Goal: Task Accomplishment & Management: Use online tool/utility

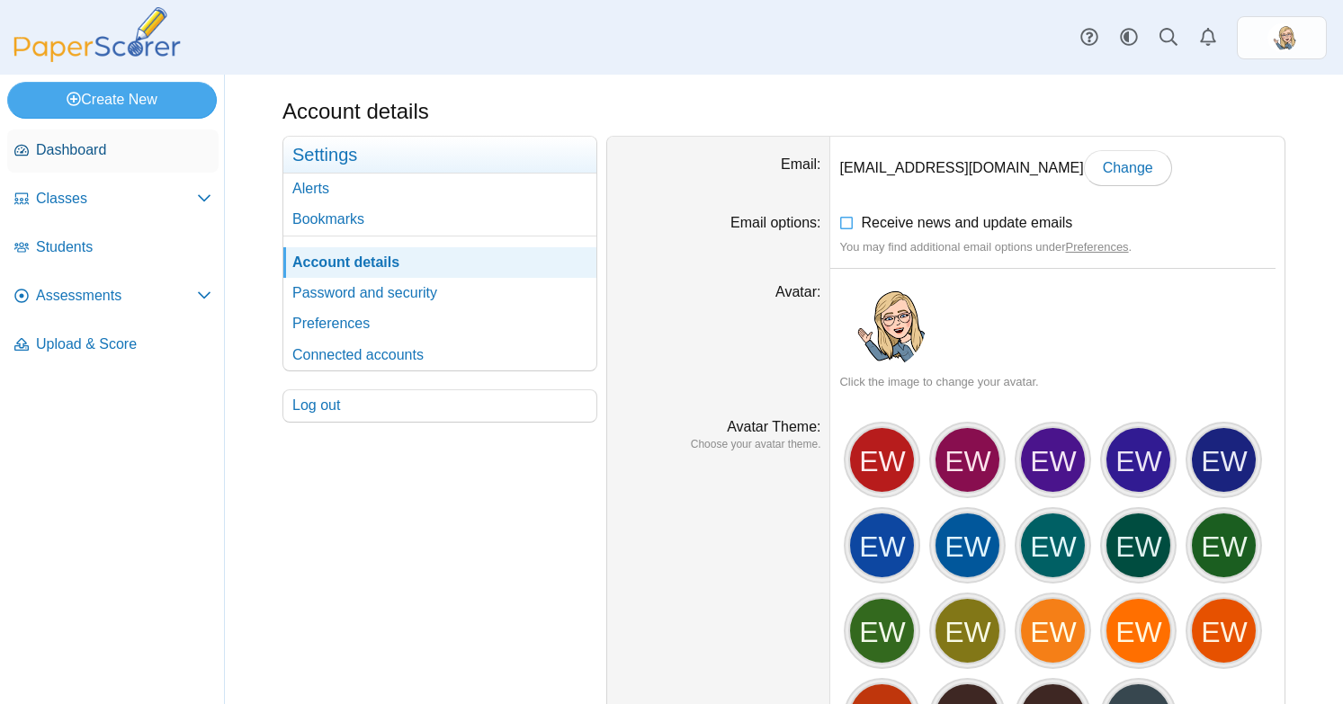
click at [46, 153] on span "Dashboard" at bounding box center [123, 150] width 175 height 20
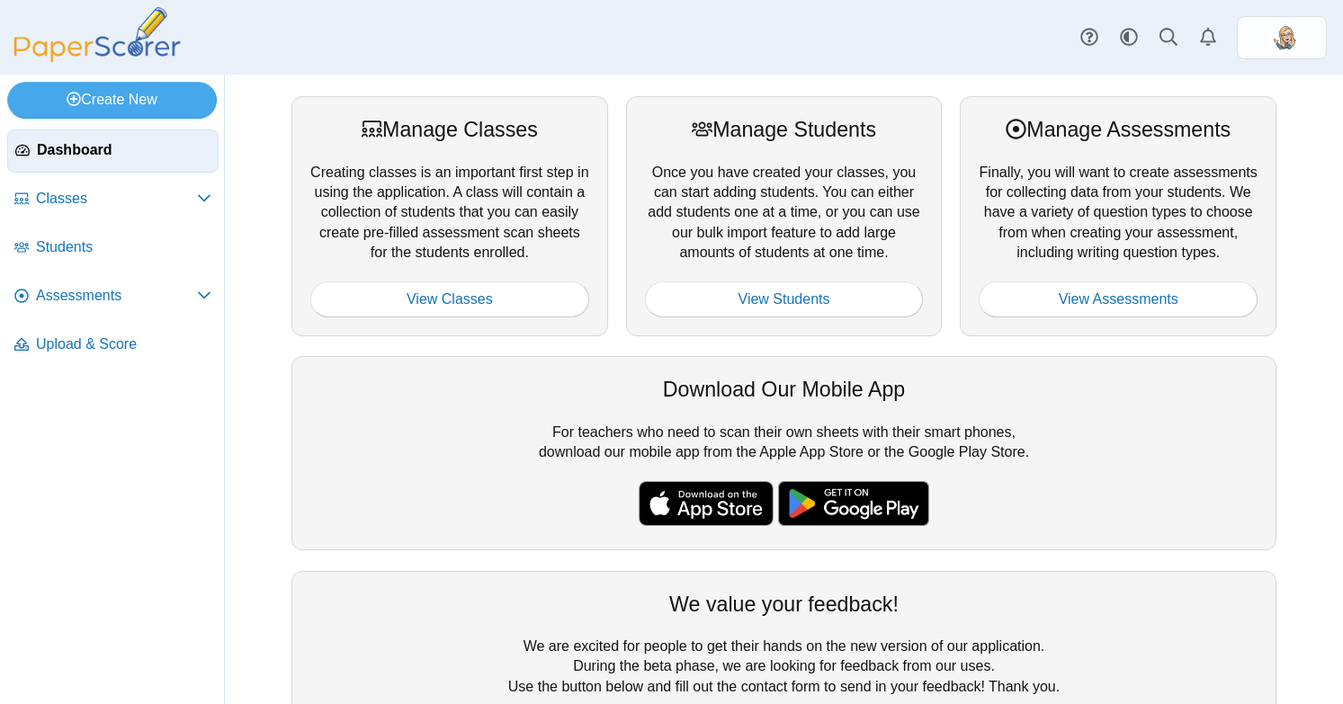
click at [885, 129] on div "Manage Students" at bounding box center [784, 129] width 279 height 29
click at [129, 297] on span "Assessments" at bounding box center [116, 296] width 161 height 20
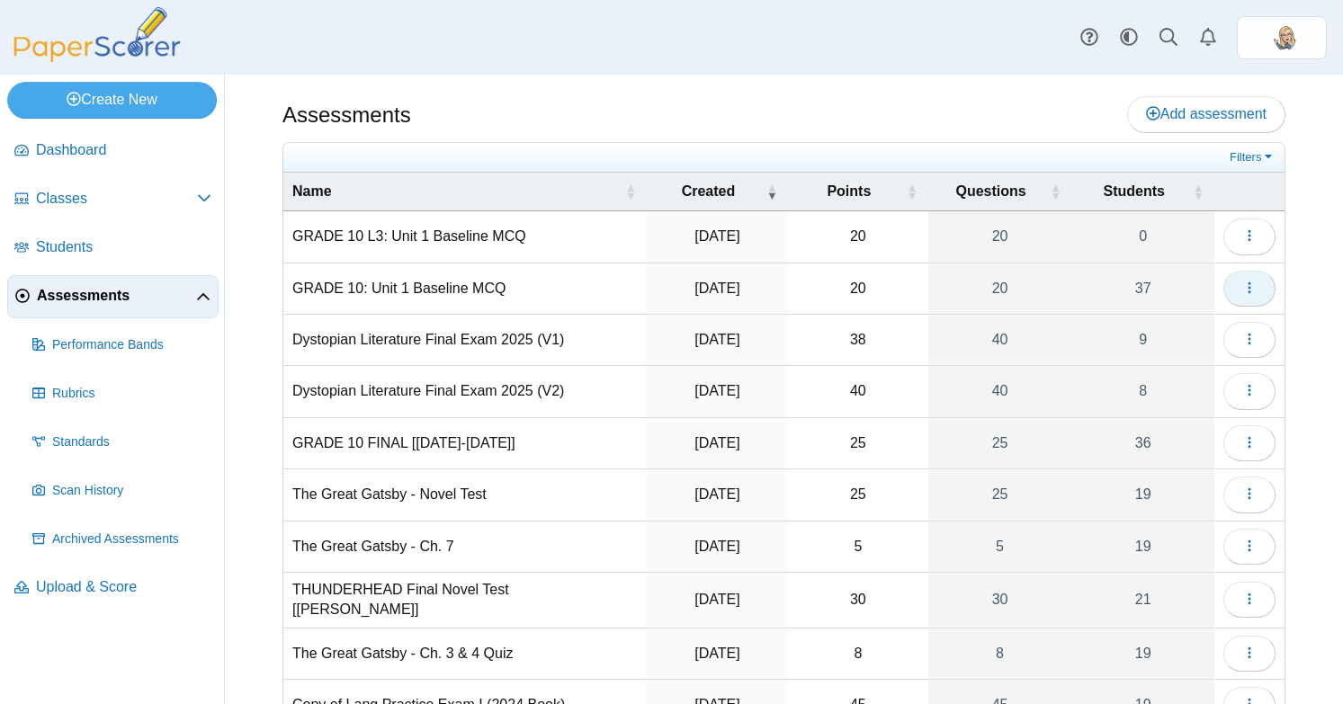
click at [1223, 275] on button "button" at bounding box center [1249, 289] width 52 height 36
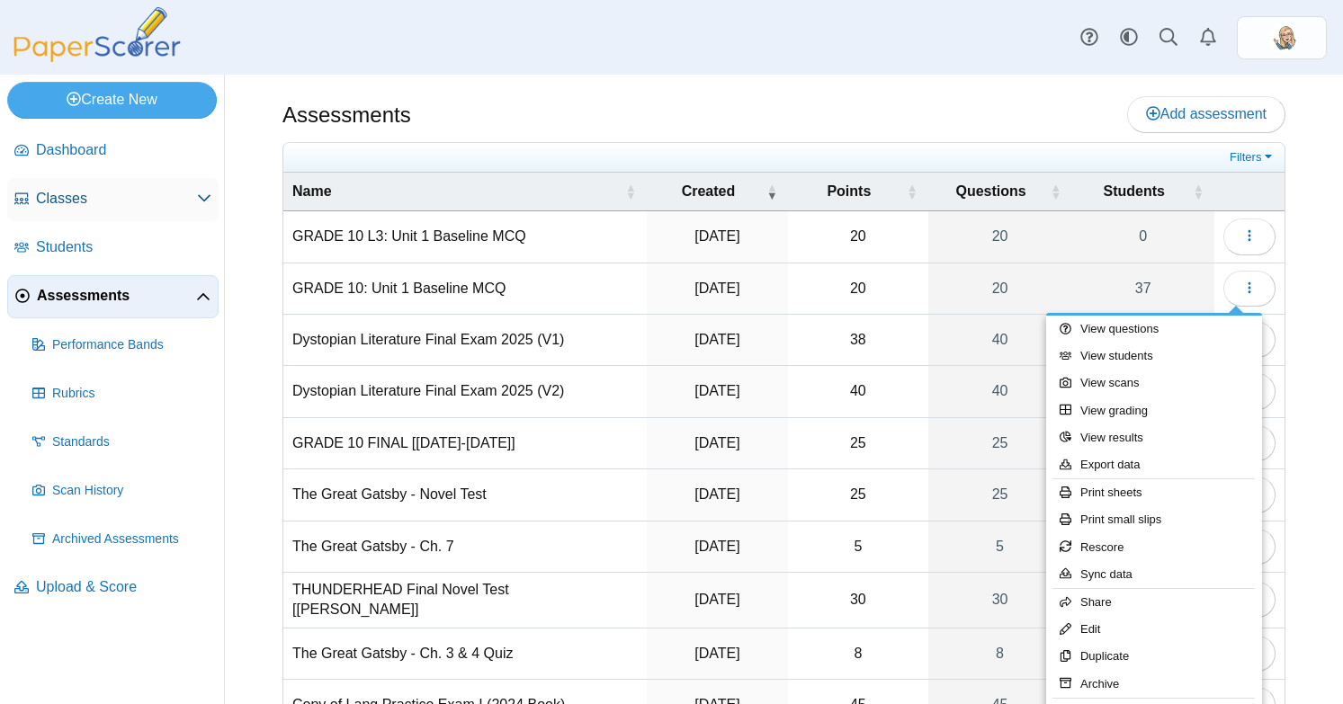
click at [120, 207] on span "Classes" at bounding box center [116, 199] width 161 height 20
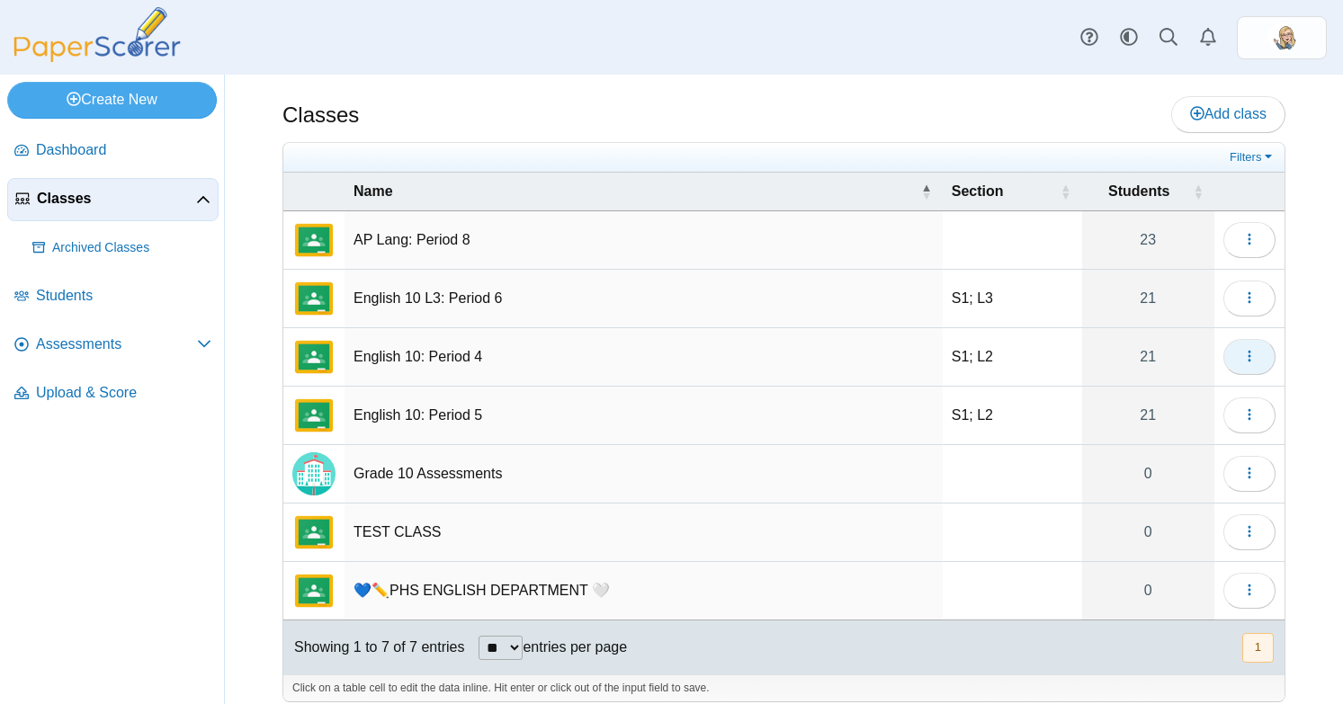
click at [1237, 390] on tbody "AP Lang: Period 8 23 Loading… English 10 L3: Period 6 S1; L3 21 Loading… Englis…" at bounding box center [783, 415] width 1001 height 409
click at [1239, 404] on button "button" at bounding box center [1249, 416] width 52 height 36
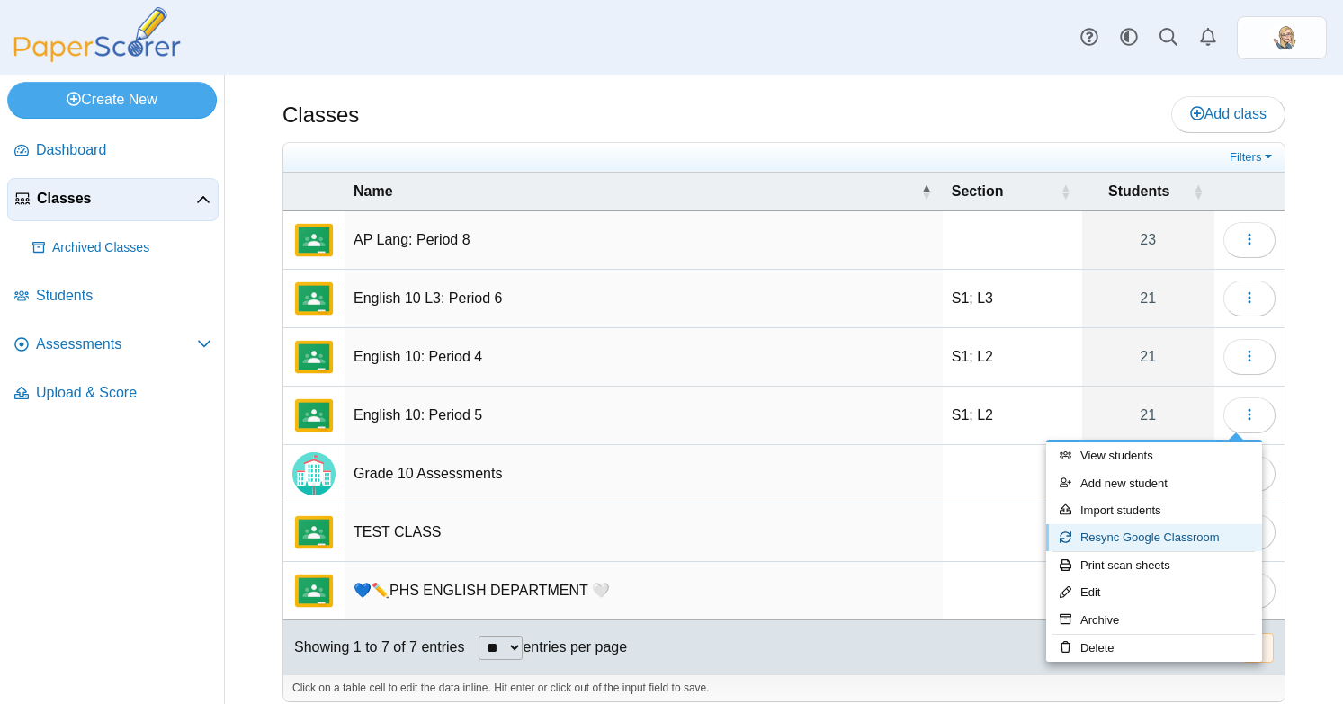
click at [1134, 547] on link "Resync Google Classroom" at bounding box center [1154, 537] width 216 height 27
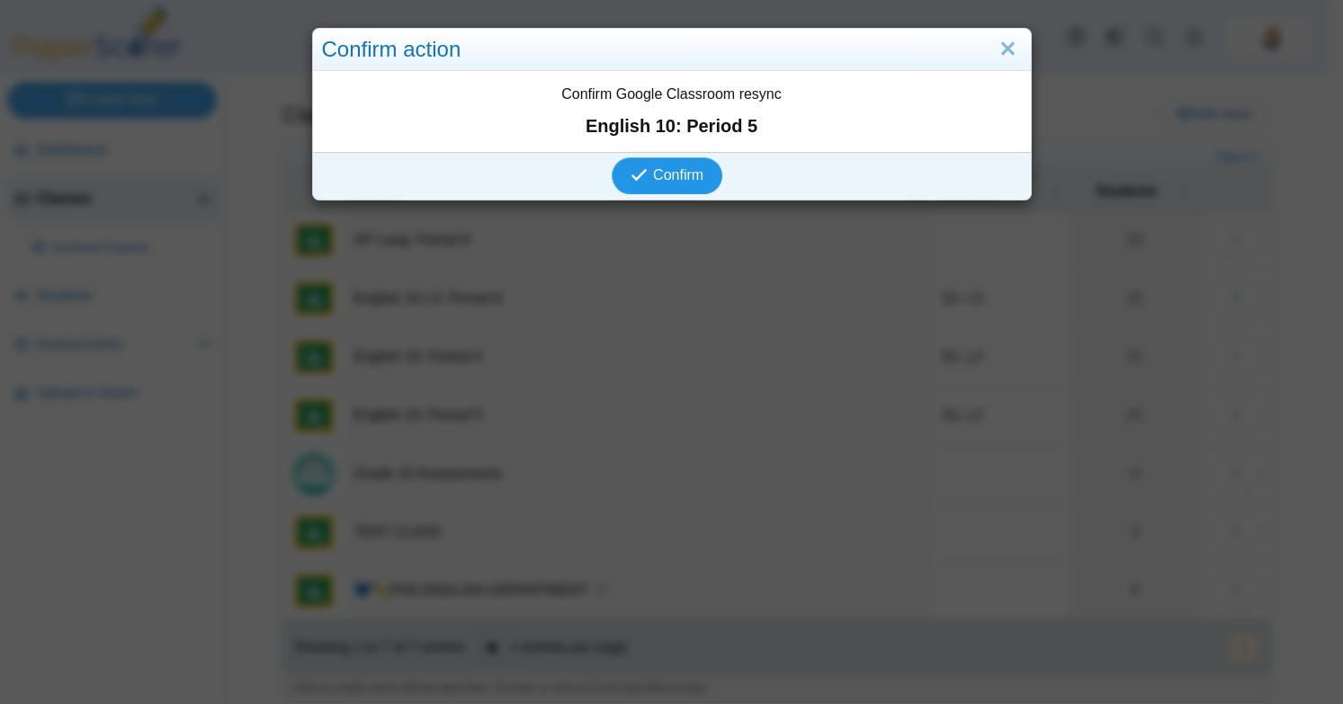
click at [638, 173] on icon "submit" at bounding box center [639, 174] width 17 height 17
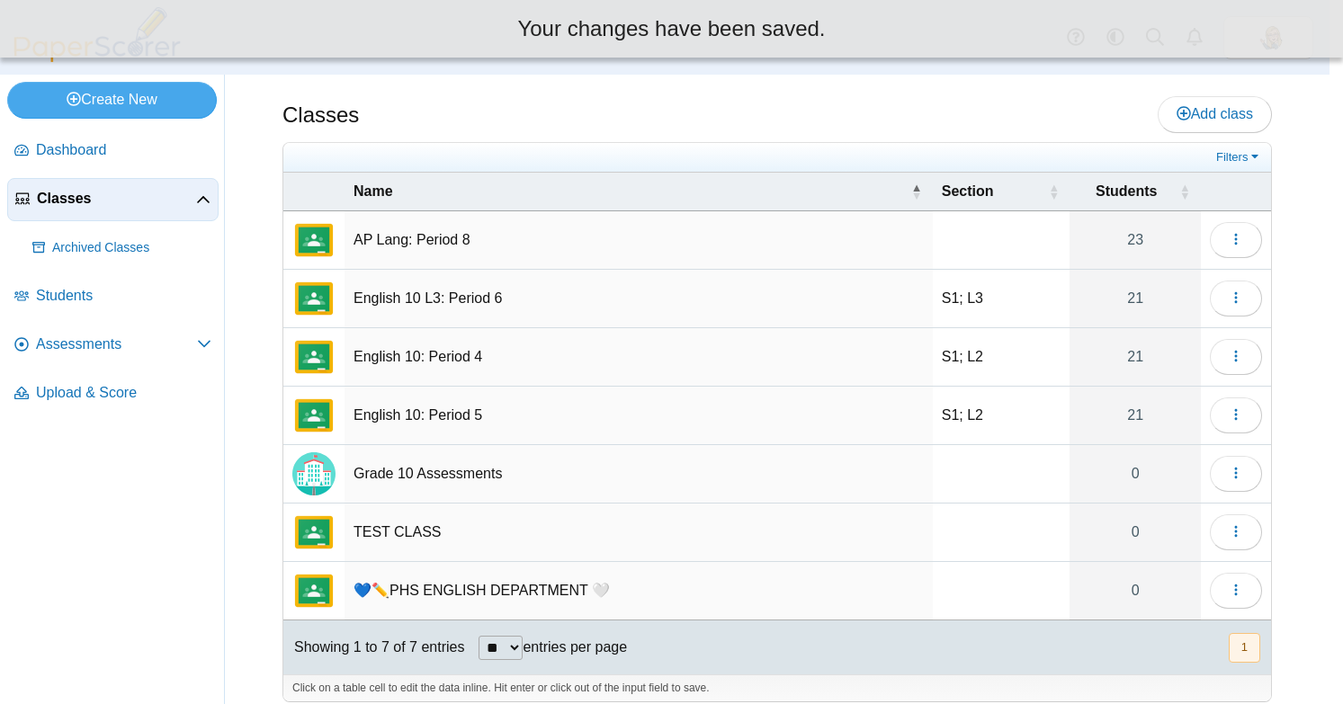
click at [655, 173] on body "Dashboard Classes Archived classes Students" at bounding box center [665, 352] width 1330 height 704
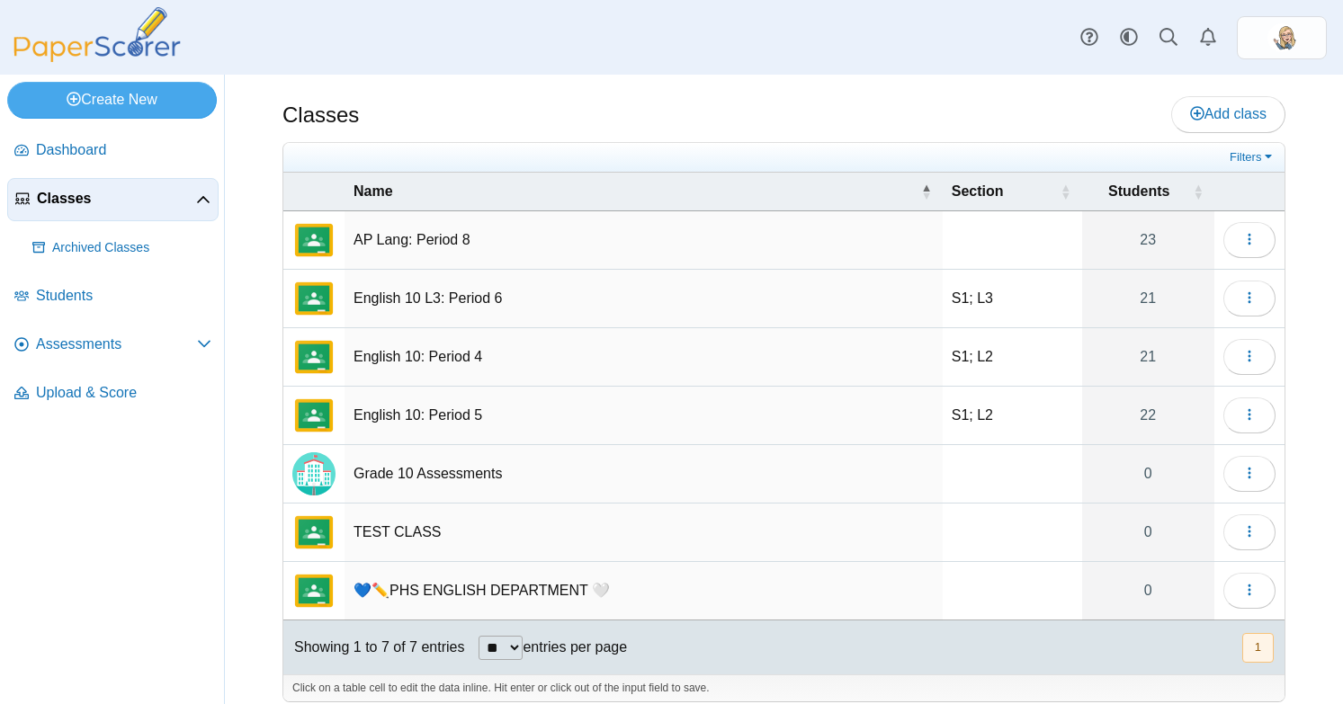
click at [1234, 352] on div "Classes Add class Filters 23" at bounding box center [784, 390] width 1118 height 630
click at [1242, 355] on icon "button" at bounding box center [1249, 356] width 14 height 14
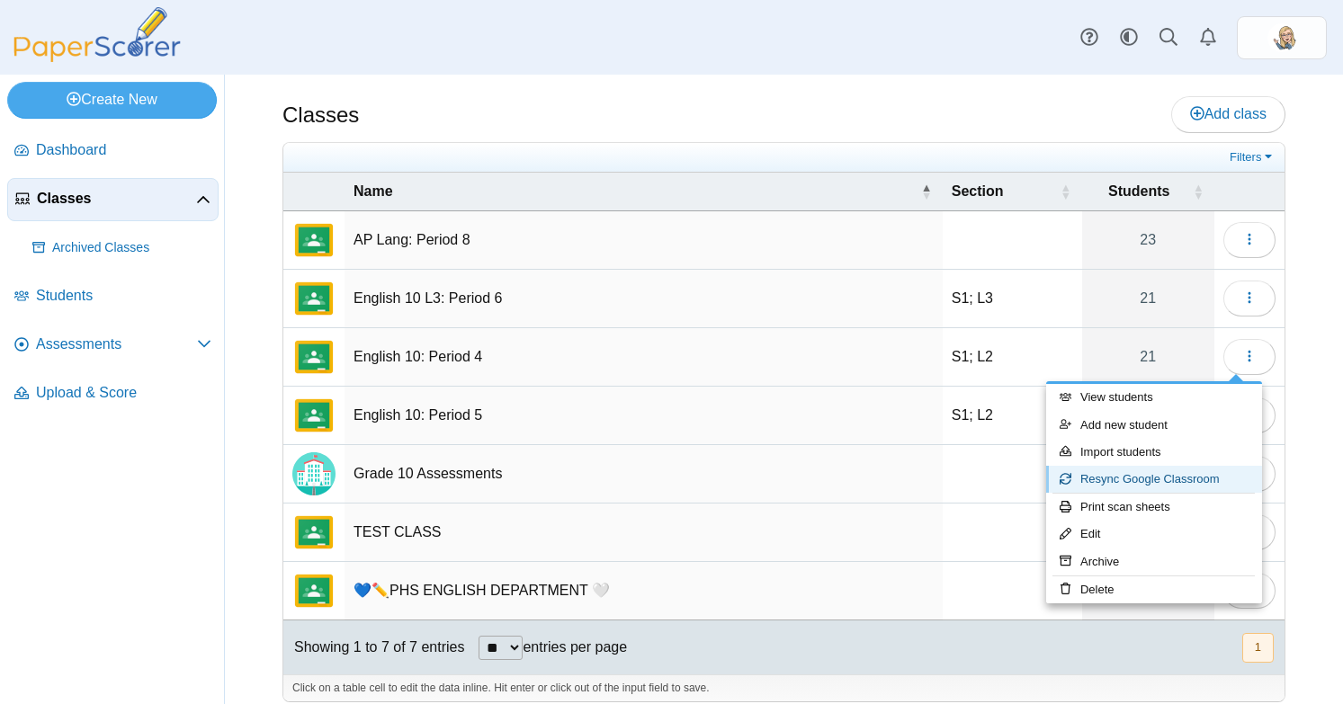
click at [1114, 488] on link "Resync Google Classroom" at bounding box center [1154, 479] width 216 height 27
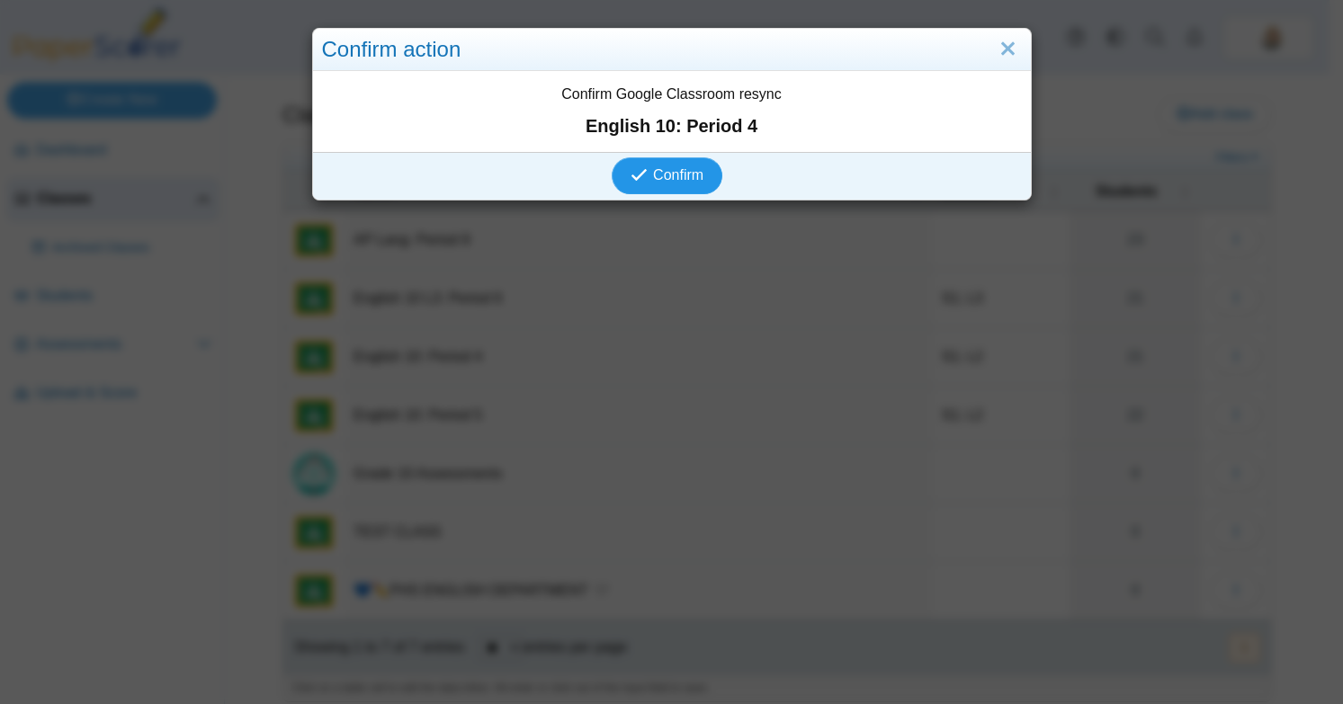
click at [664, 171] on span "Confirm" at bounding box center [678, 174] width 50 height 15
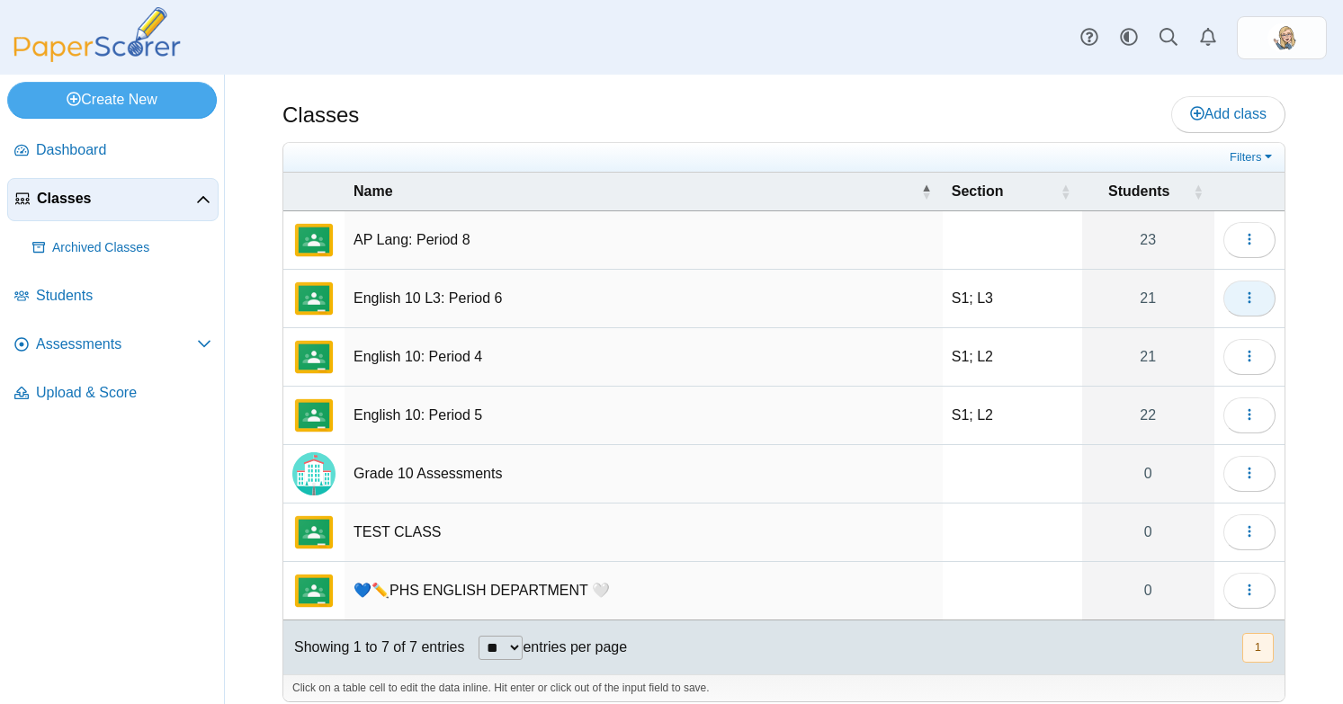
click at [1259, 295] on button "button" at bounding box center [1249, 299] width 52 height 36
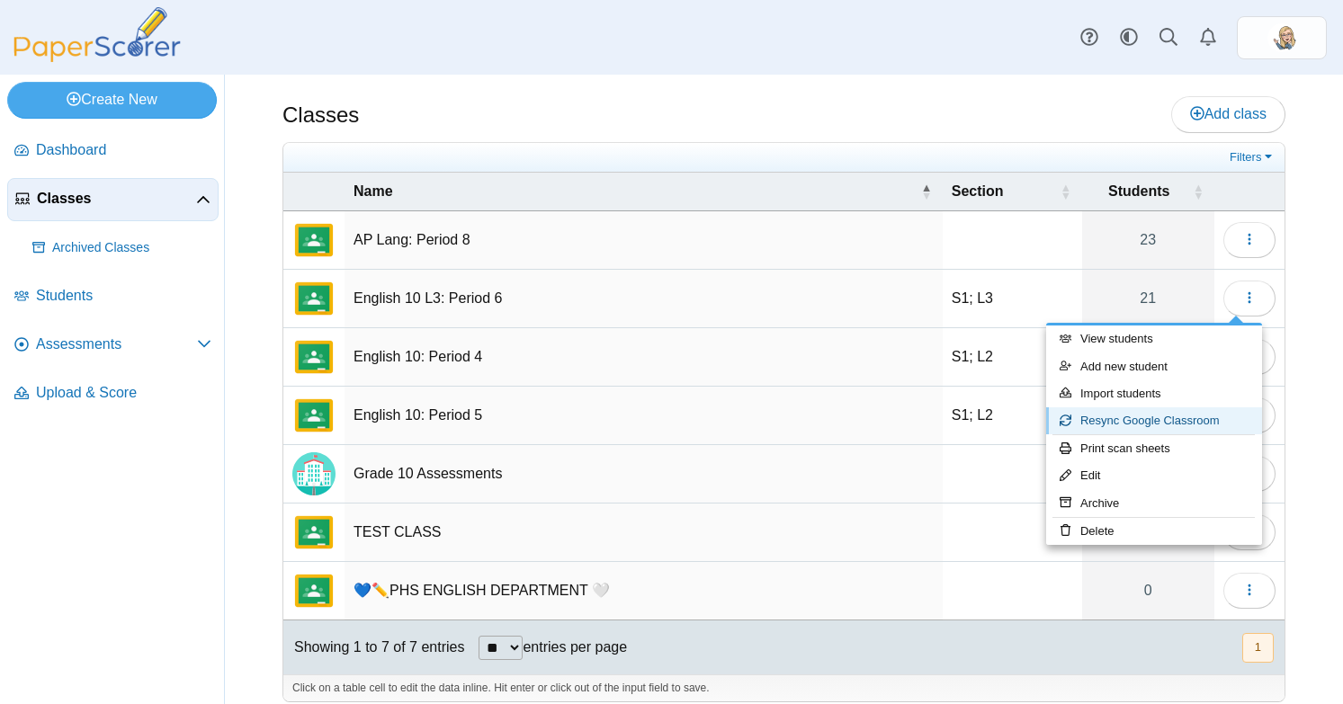
click at [1121, 423] on link "Resync Google Classroom" at bounding box center [1154, 421] width 216 height 27
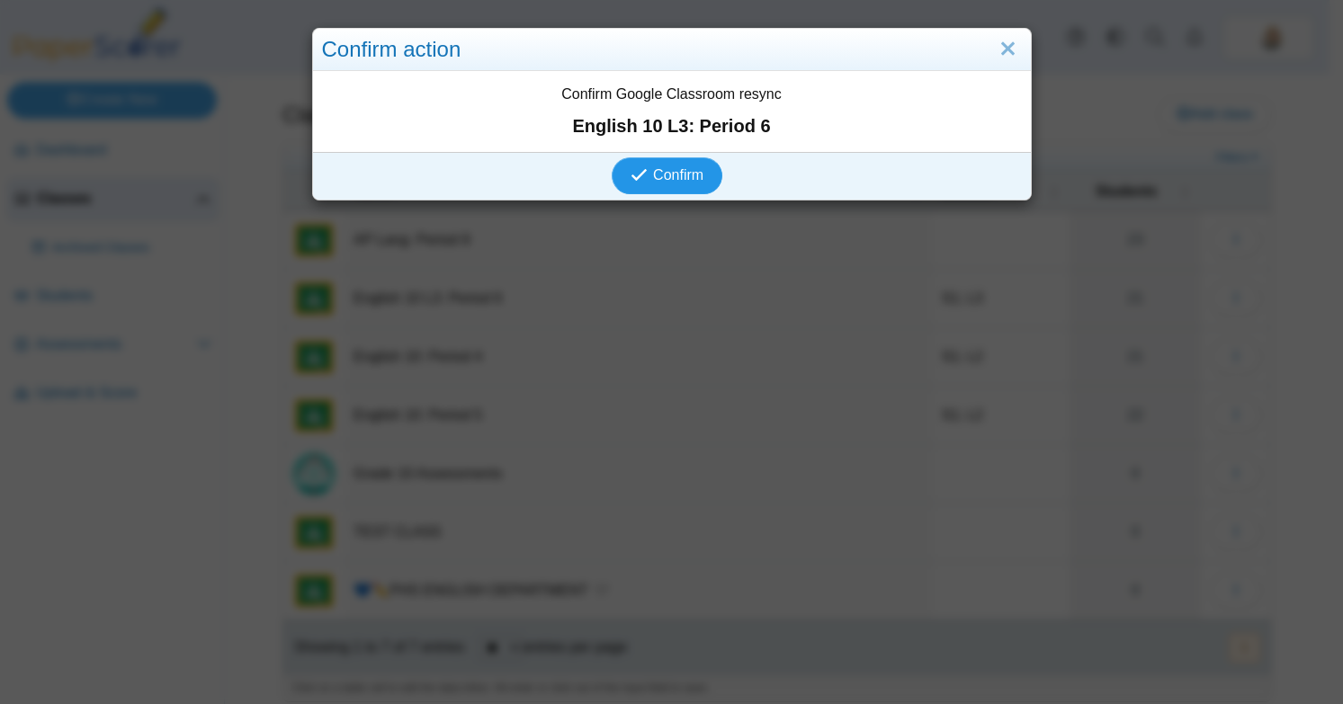
click at [672, 165] on button "Confirm" at bounding box center [667, 175] width 111 height 36
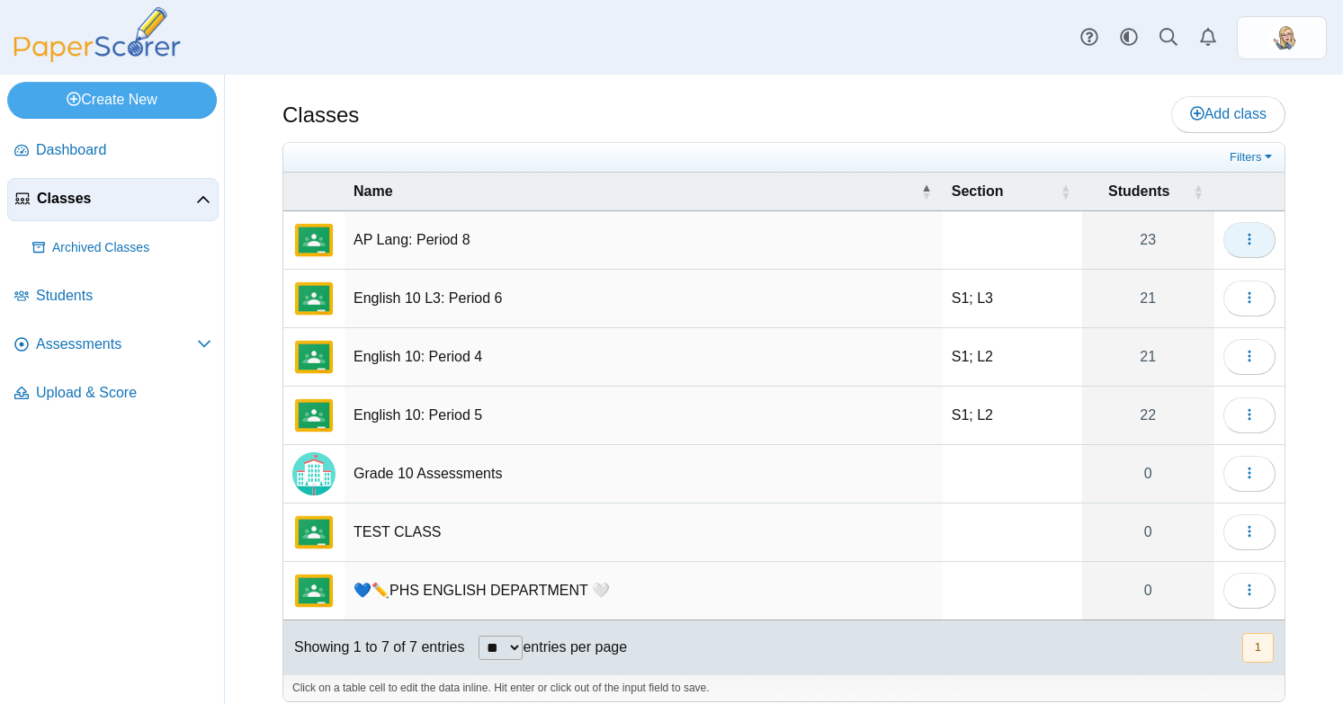
click at [1248, 234] on use "button" at bounding box center [1249, 240] width 3 height 12
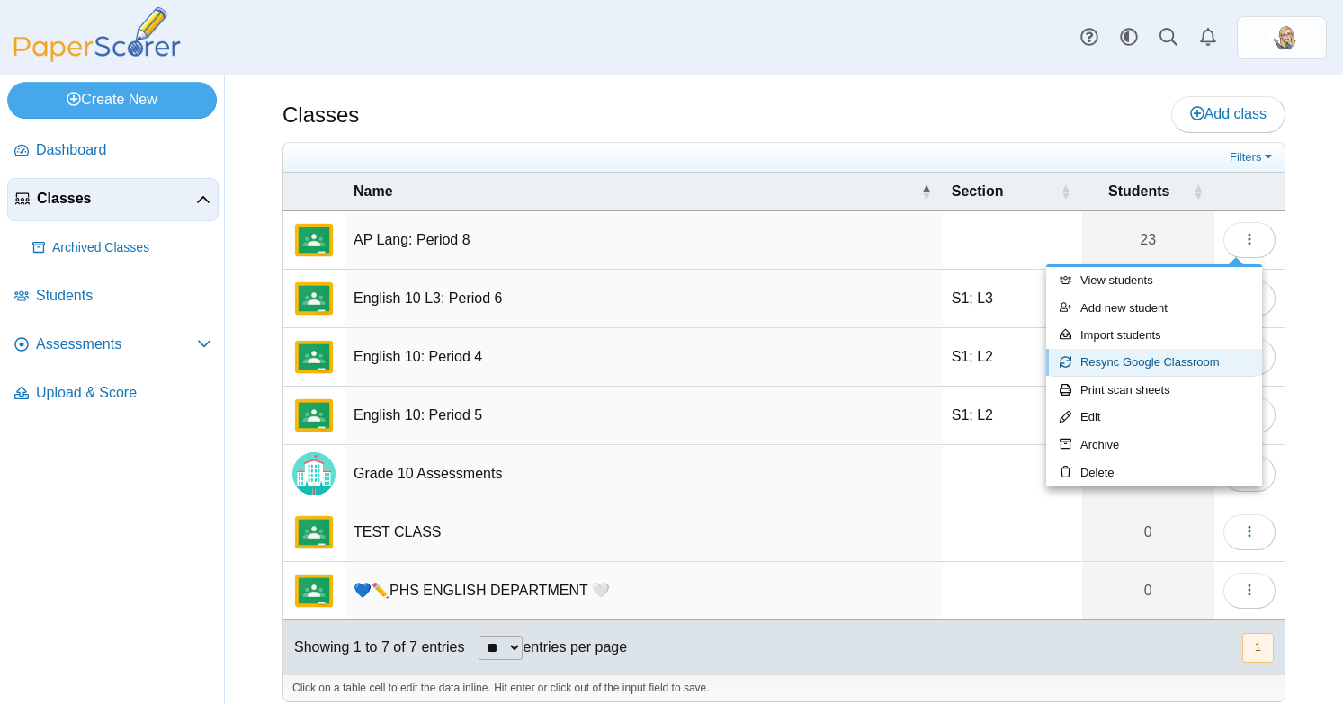
click at [1098, 356] on link "Resync Google Classroom" at bounding box center [1154, 362] width 216 height 27
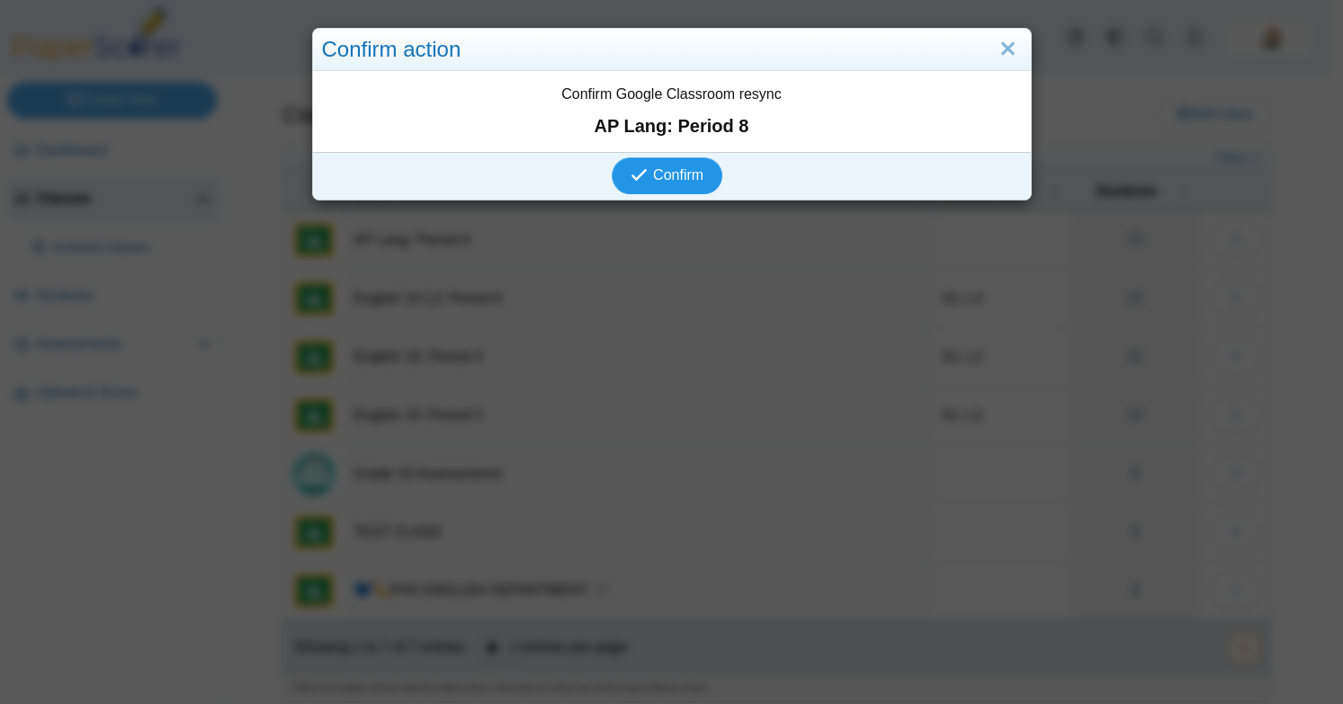
click at [686, 163] on button "Confirm" at bounding box center [667, 175] width 111 height 36
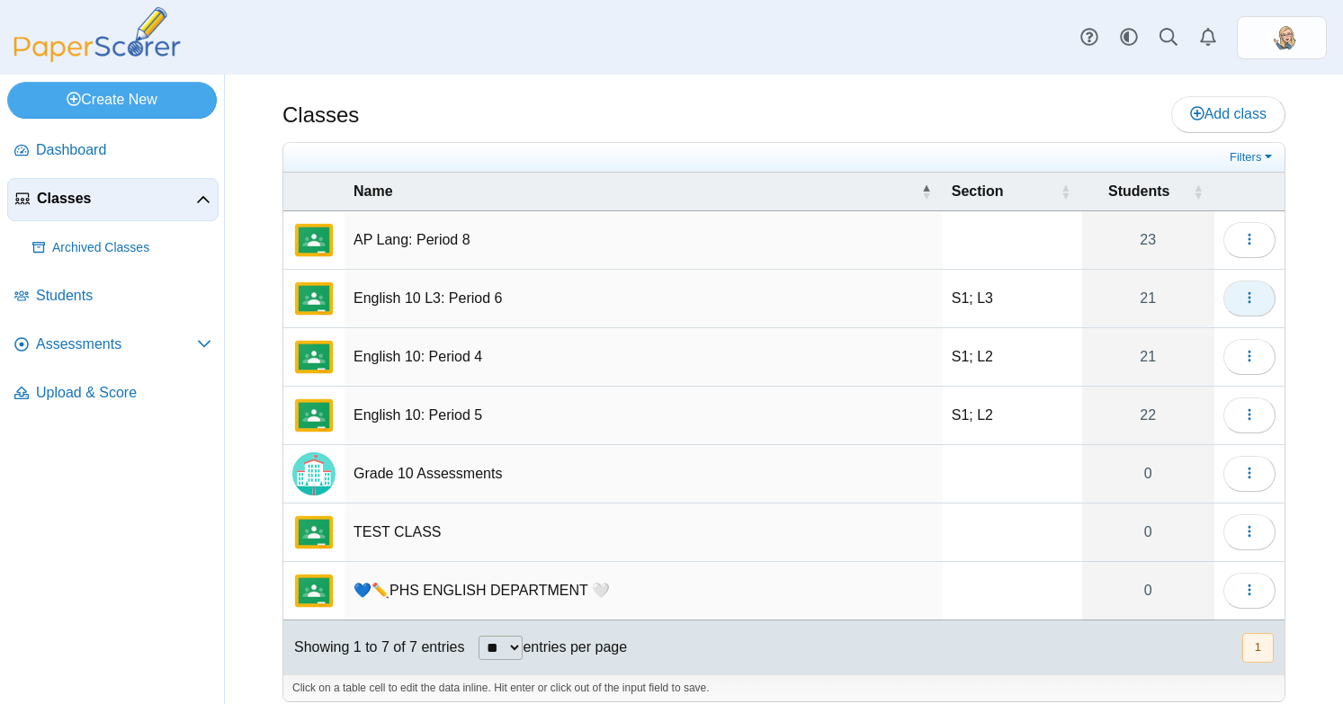
click at [1241, 307] on button "button" at bounding box center [1249, 299] width 52 height 36
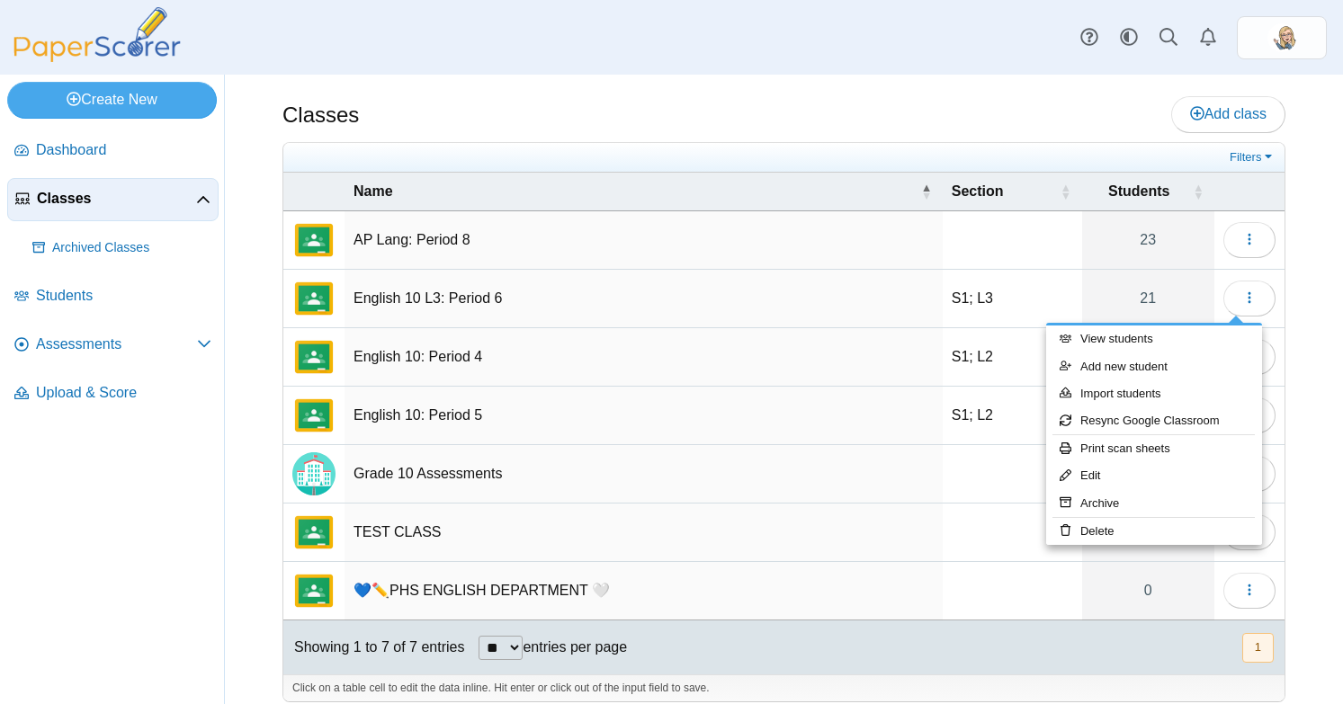
click at [519, 307] on td "English 10 L3: Period 6" at bounding box center [644, 299] width 598 height 58
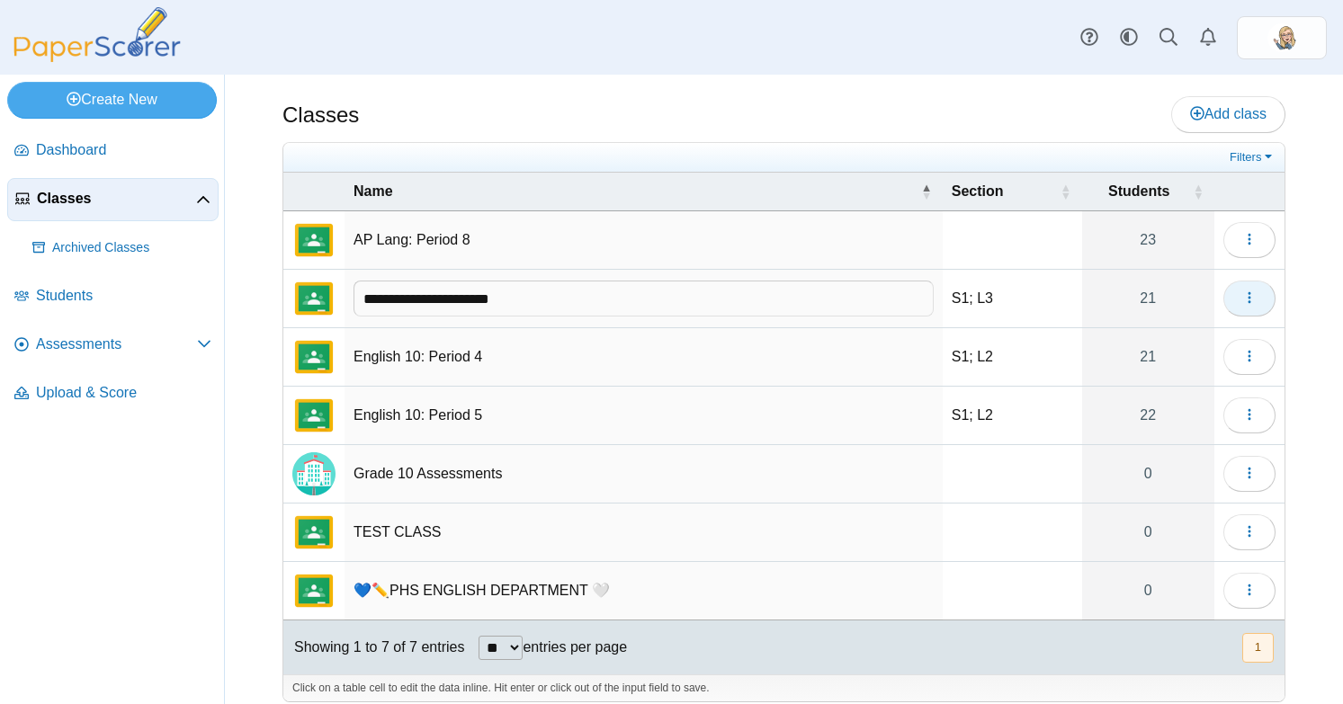
click at [1223, 291] on button "button" at bounding box center [1249, 299] width 52 height 36
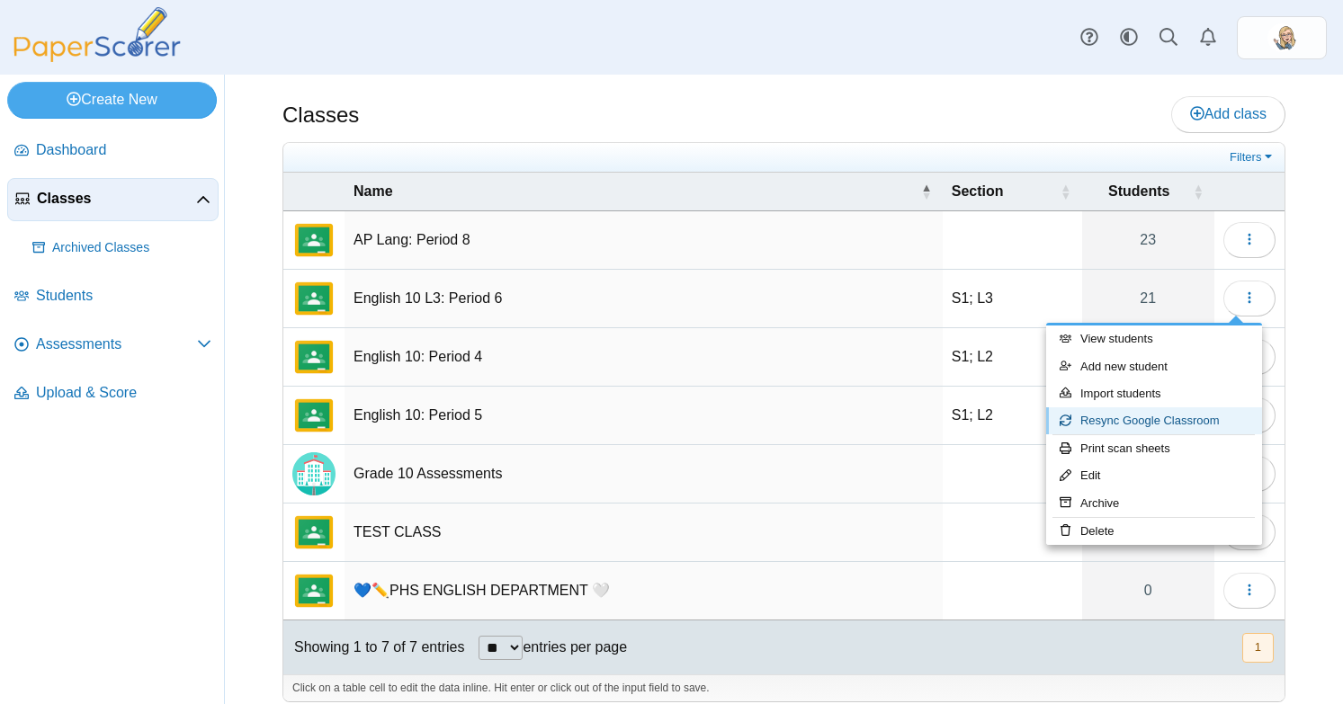
click at [1129, 430] on link "Resync Google Classroom" at bounding box center [1154, 421] width 216 height 27
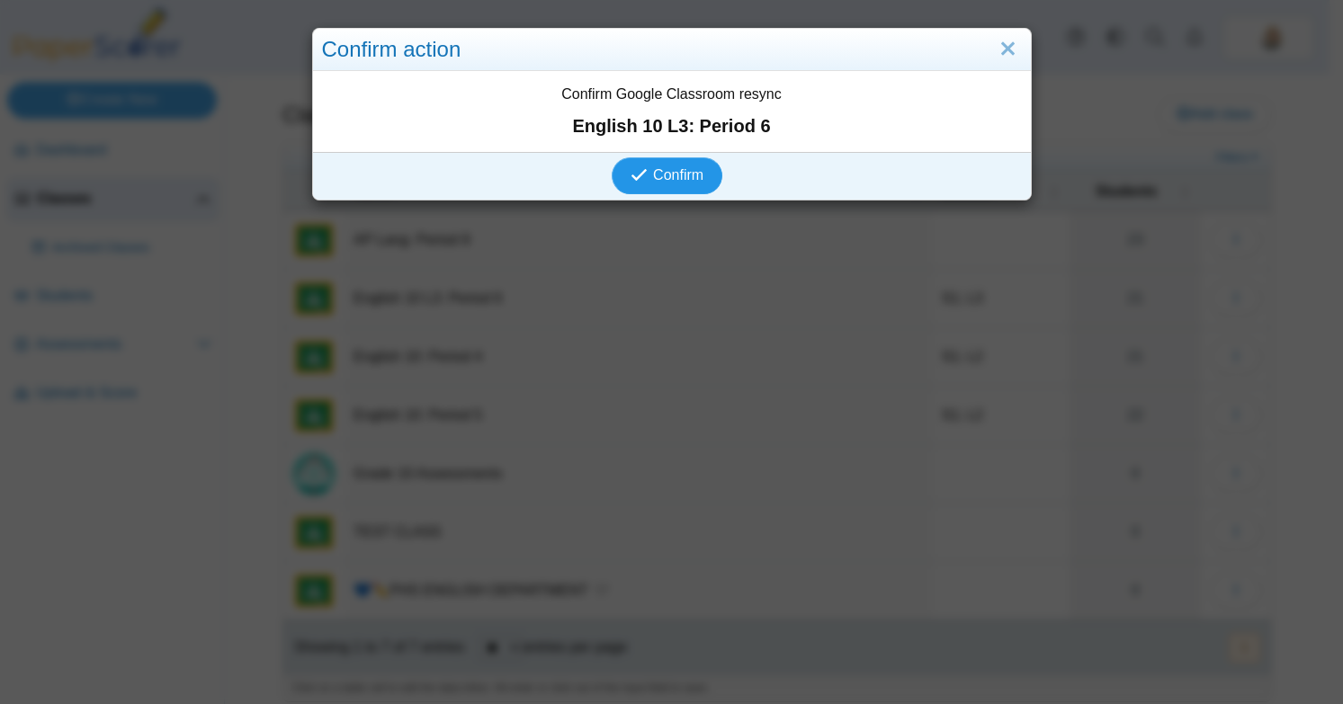
click at [686, 177] on span "Confirm" at bounding box center [678, 174] width 50 height 15
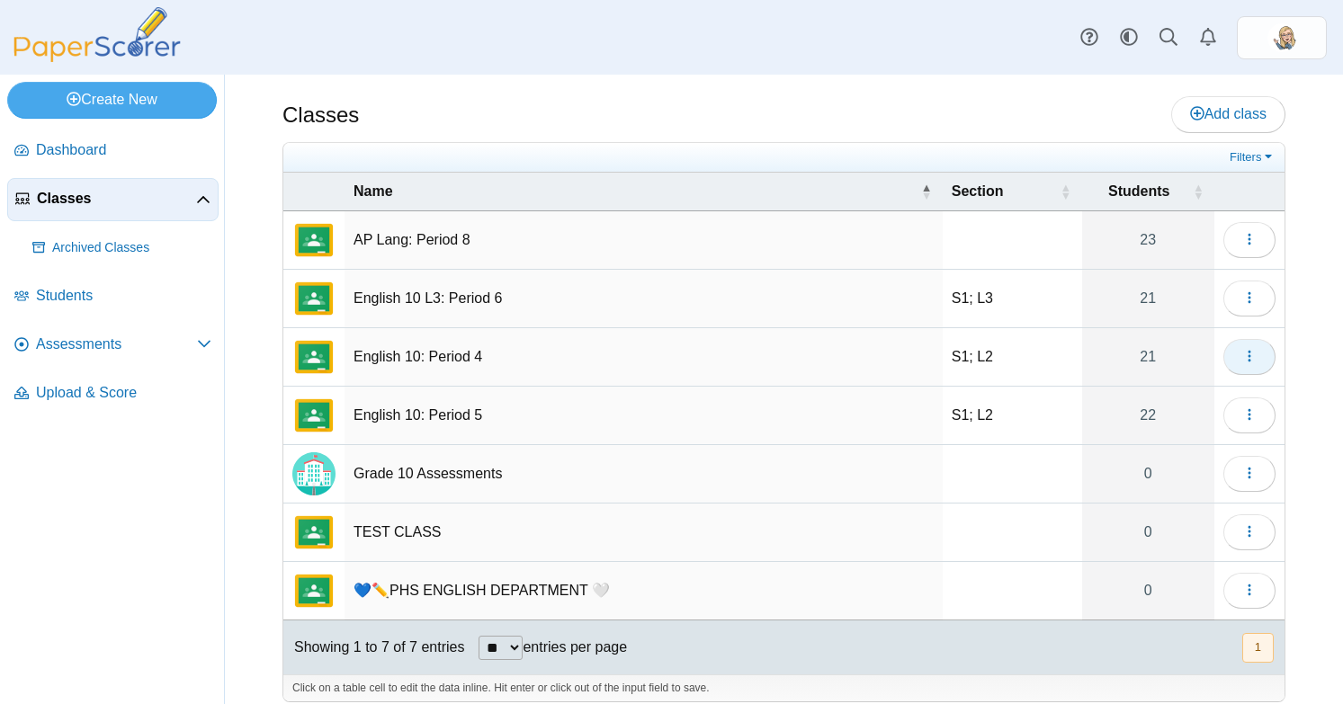
click at [1243, 345] on button "button" at bounding box center [1249, 357] width 52 height 36
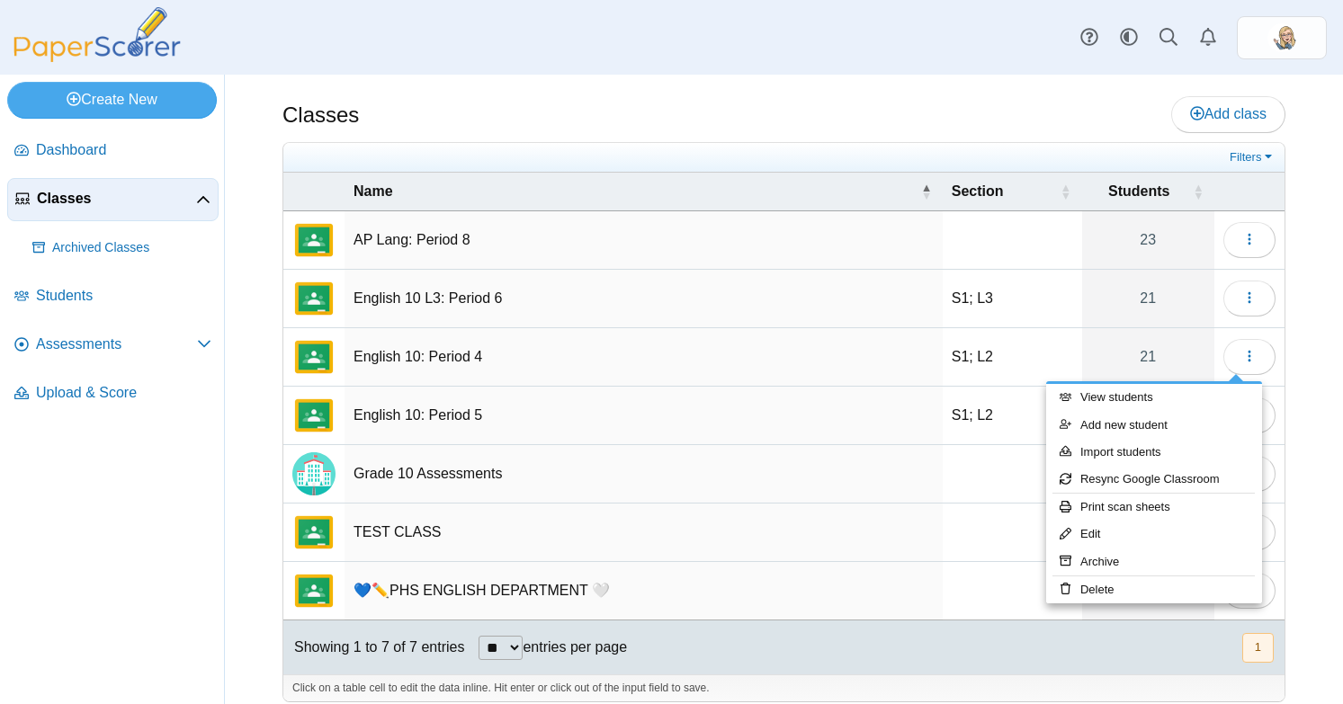
click at [1289, 322] on div "Classes Add class Filters 23" at bounding box center [784, 390] width 1118 height 630
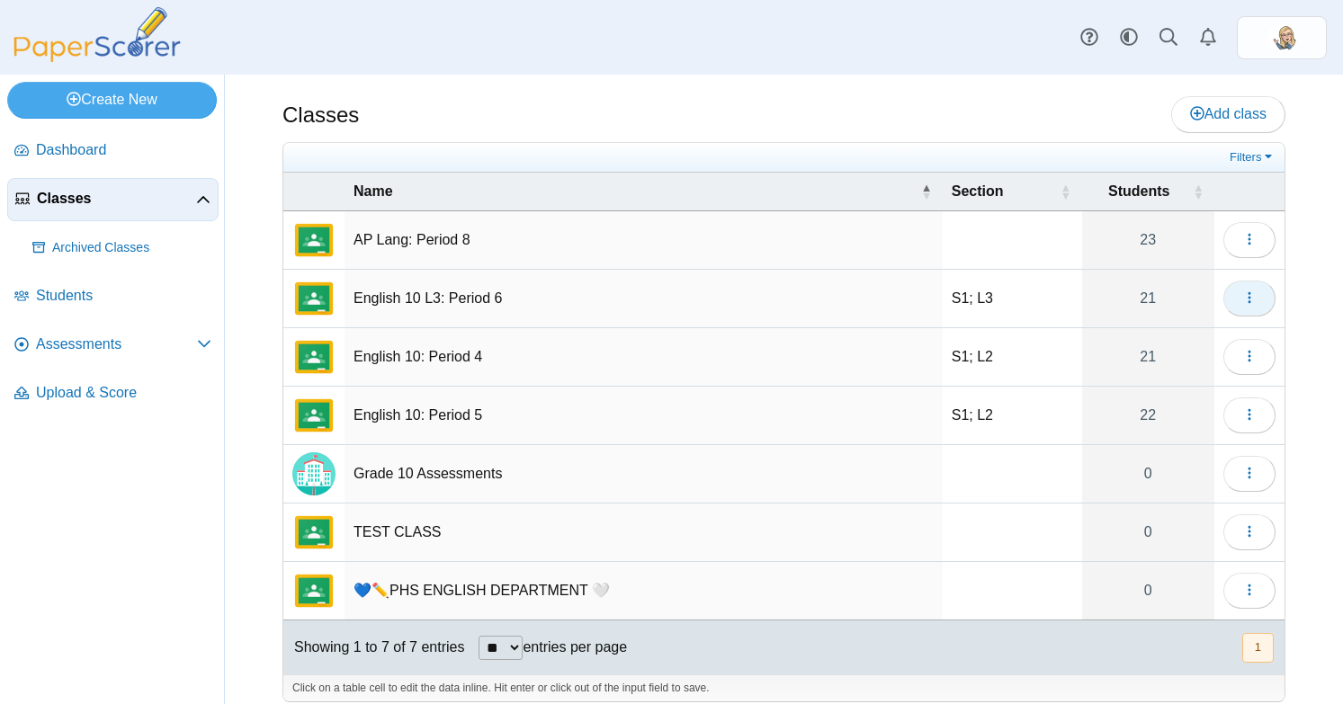
click at [1250, 310] on button "button" at bounding box center [1249, 299] width 52 height 36
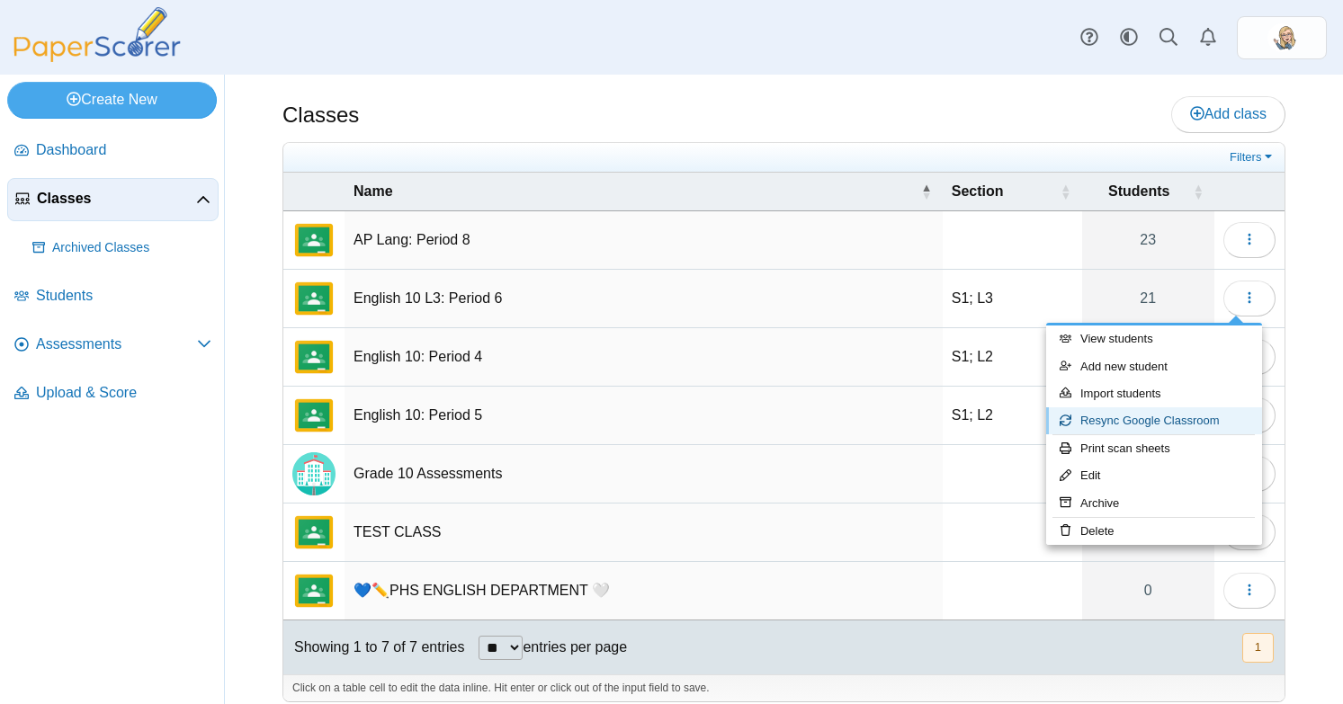
click at [1140, 431] on link "Resync Google Classroom" at bounding box center [1154, 421] width 216 height 27
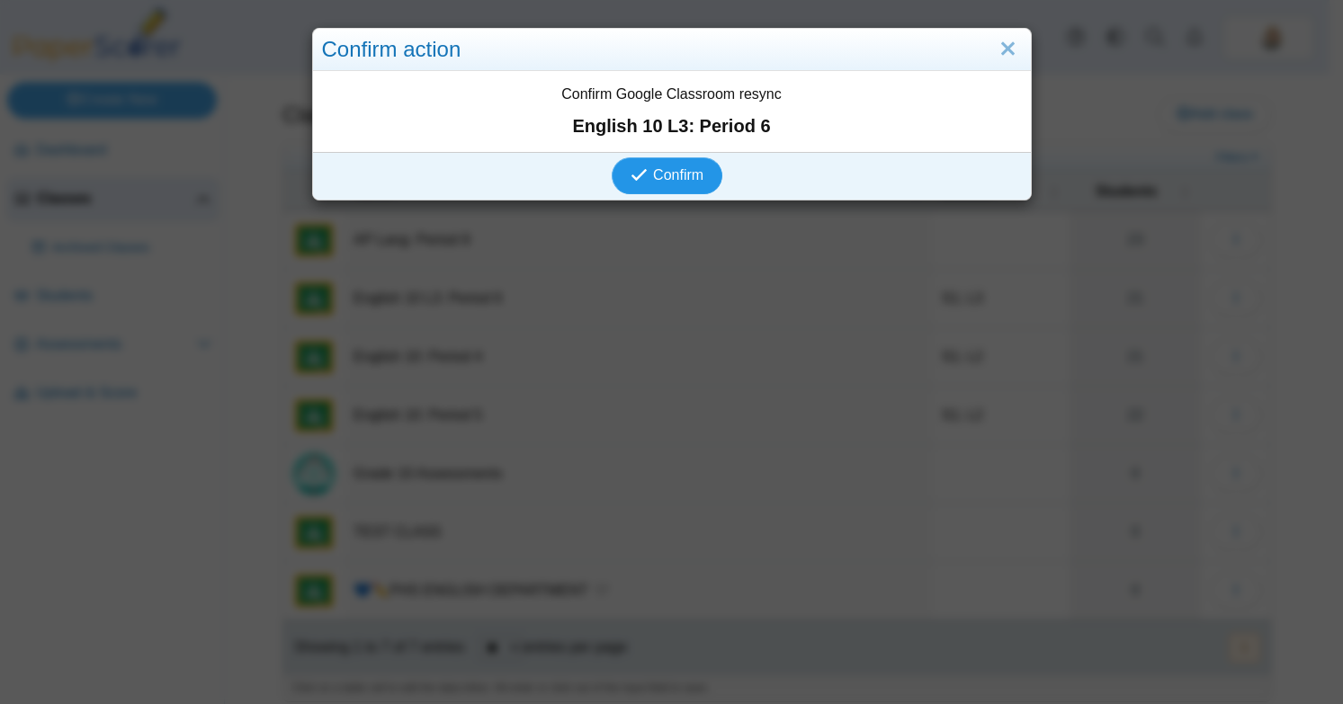
click at [685, 175] on span "Confirm" at bounding box center [678, 174] width 50 height 15
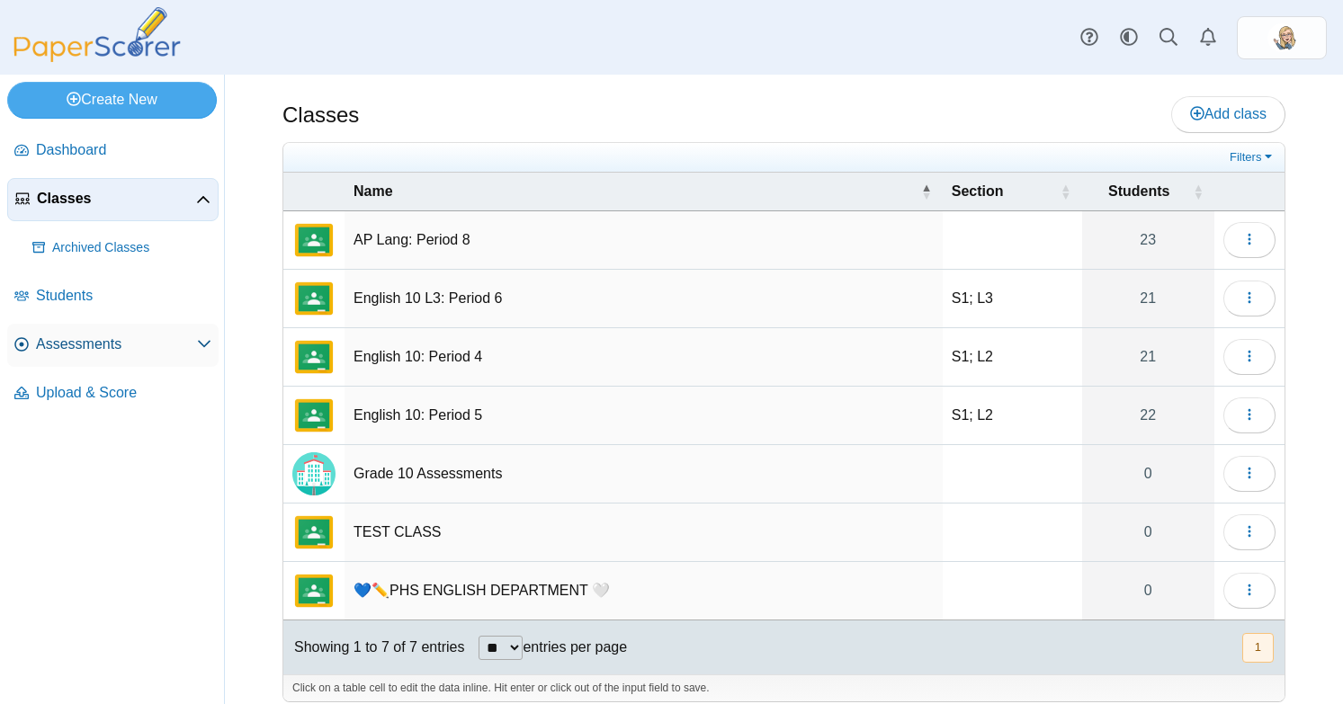
click at [49, 336] on span "Assessments" at bounding box center [116, 345] width 161 height 20
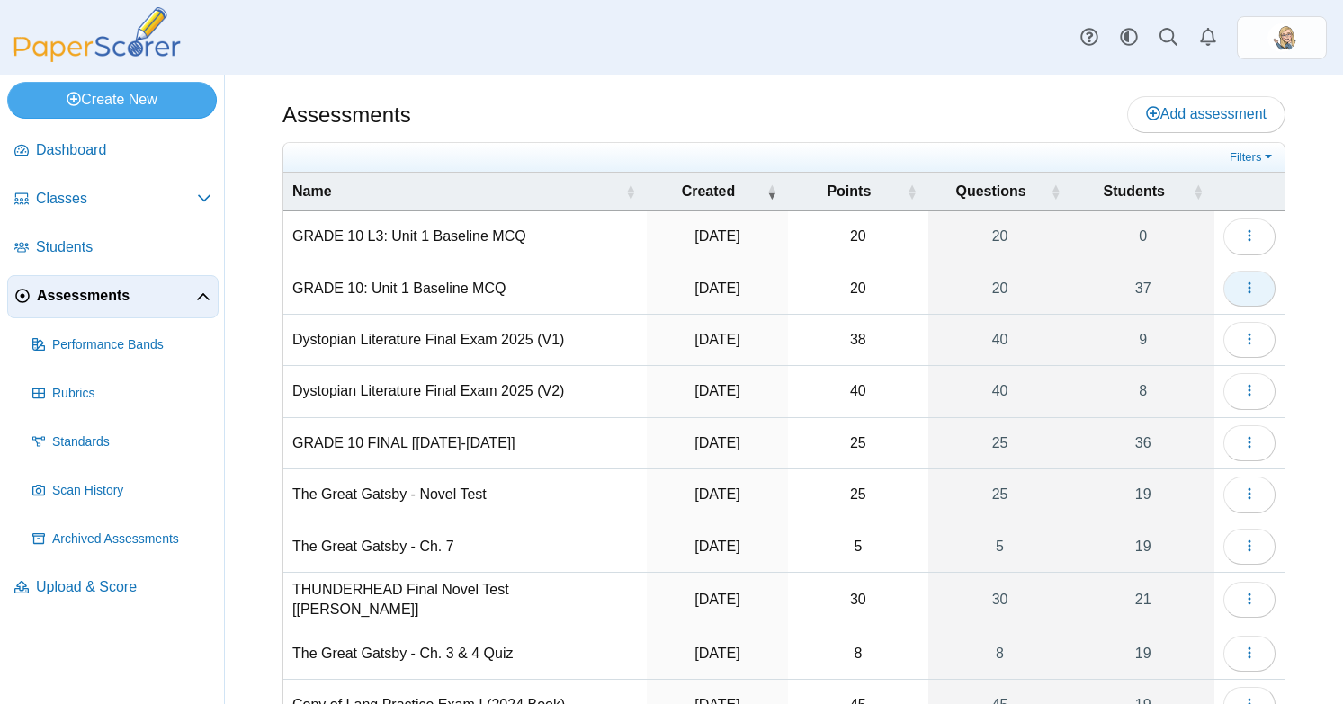
click at [1248, 283] on use "button" at bounding box center [1249, 288] width 3 height 12
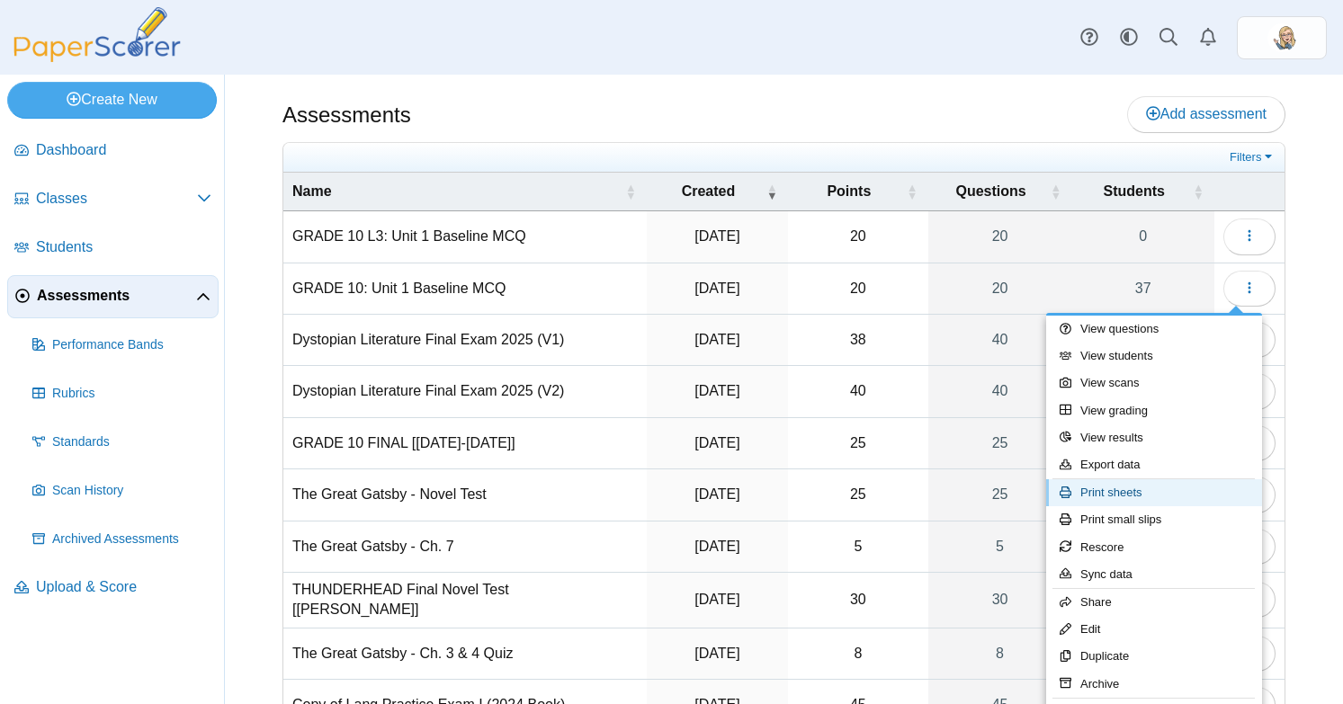
click at [1136, 490] on link "Print sheets" at bounding box center [1154, 493] width 216 height 27
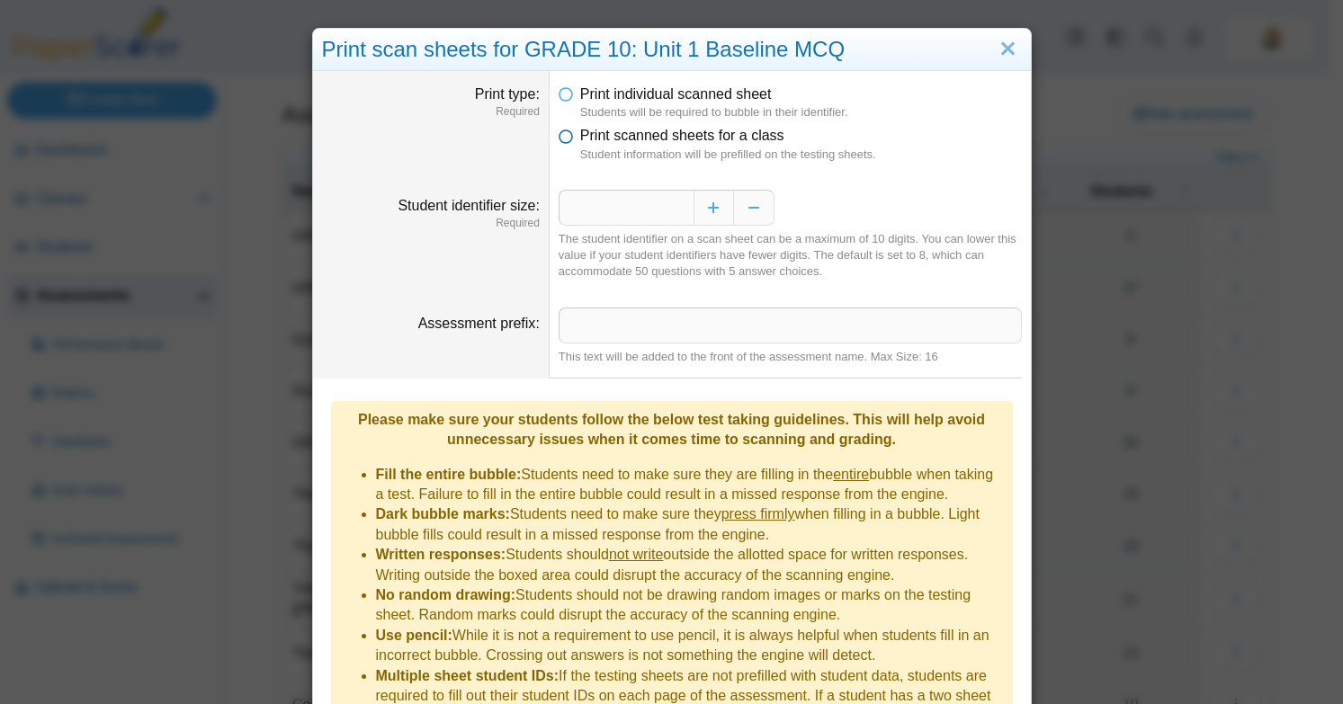
click at [631, 133] on span "Print scanned sheets for a class" at bounding box center [682, 135] width 204 height 15
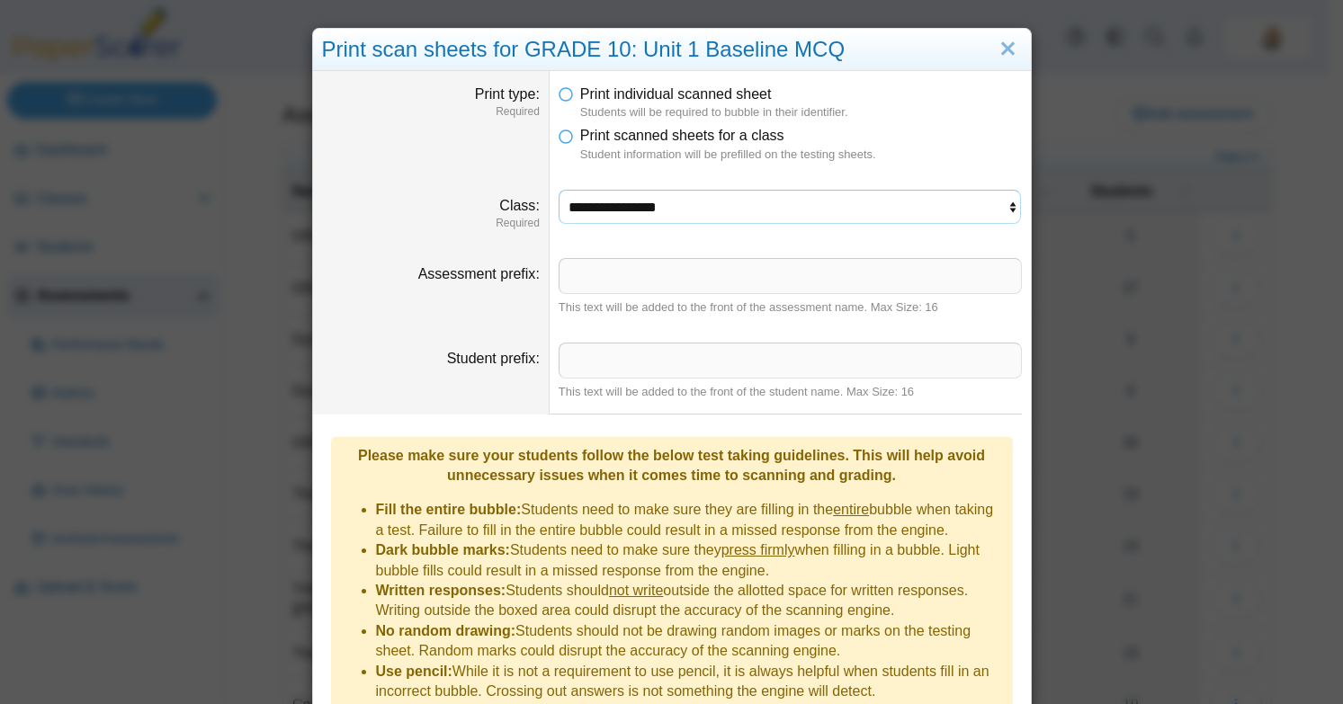
click at [787, 206] on select "**********" at bounding box center [790, 207] width 463 height 34
click at [559, 190] on select "**********" at bounding box center [790, 207] width 463 height 34
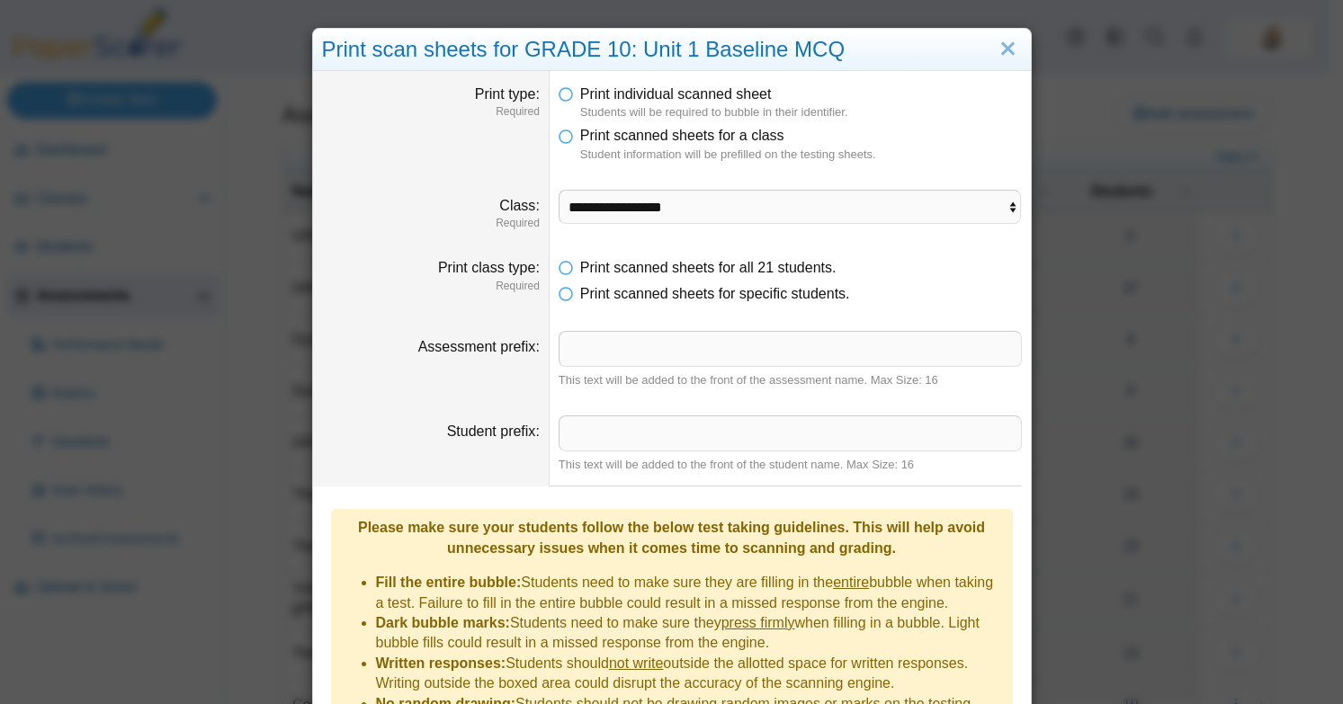
click at [686, 183] on dd "**********" at bounding box center [790, 210] width 481 height 68
click at [690, 195] on select "**********" at bounding box center [790, 207] width 463 height 34
select select "**********"
click at [559, 190] on select "**********" at bounding box center [790, 207] width 463 height 34
click at [677, 299] on ul "Print scanned sheets for all 22 students. Print scanned sheets for specific stu…" at bounding box center [790, 281] width 463 height 46
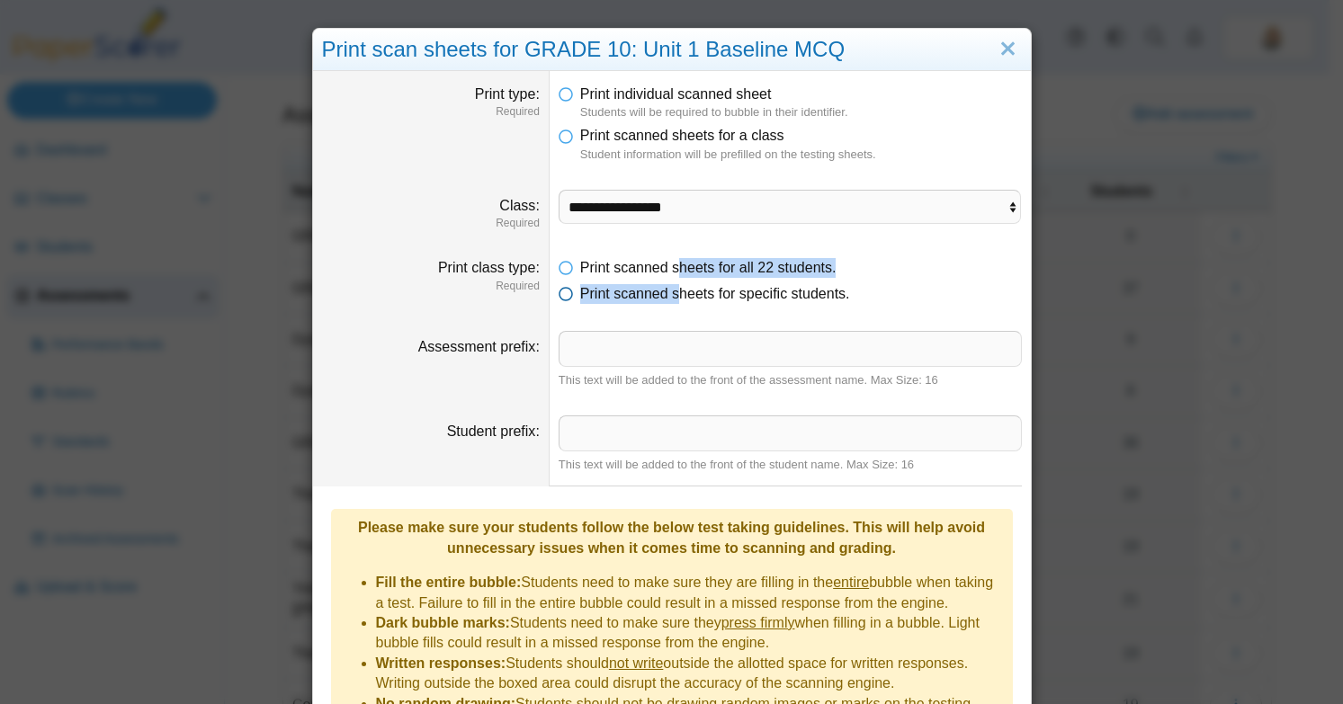
click at [674, 291] on span "Print scanned sheets for specific students." at bounding box center [715, 293] width 270 height 15
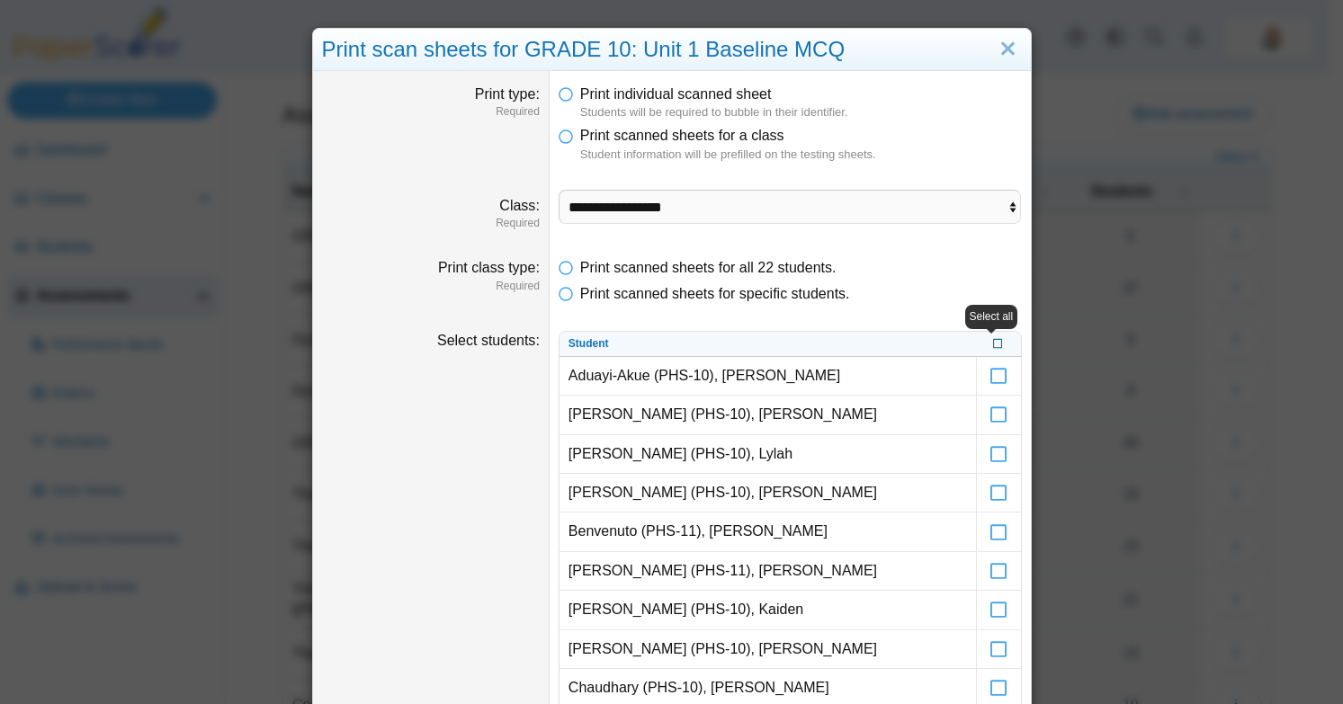
click at [993, 347] on icon at bounding box center [998, 342] width 11 height 10
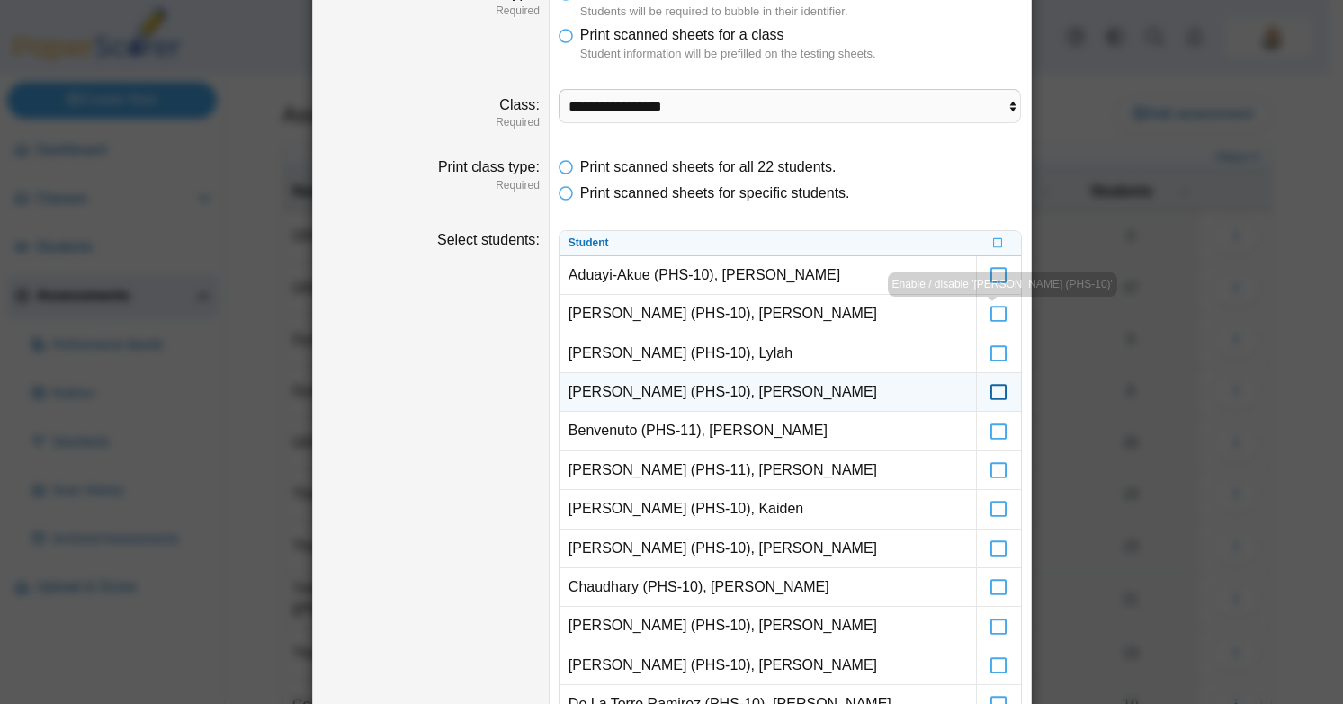
scroll to position [103, 0]
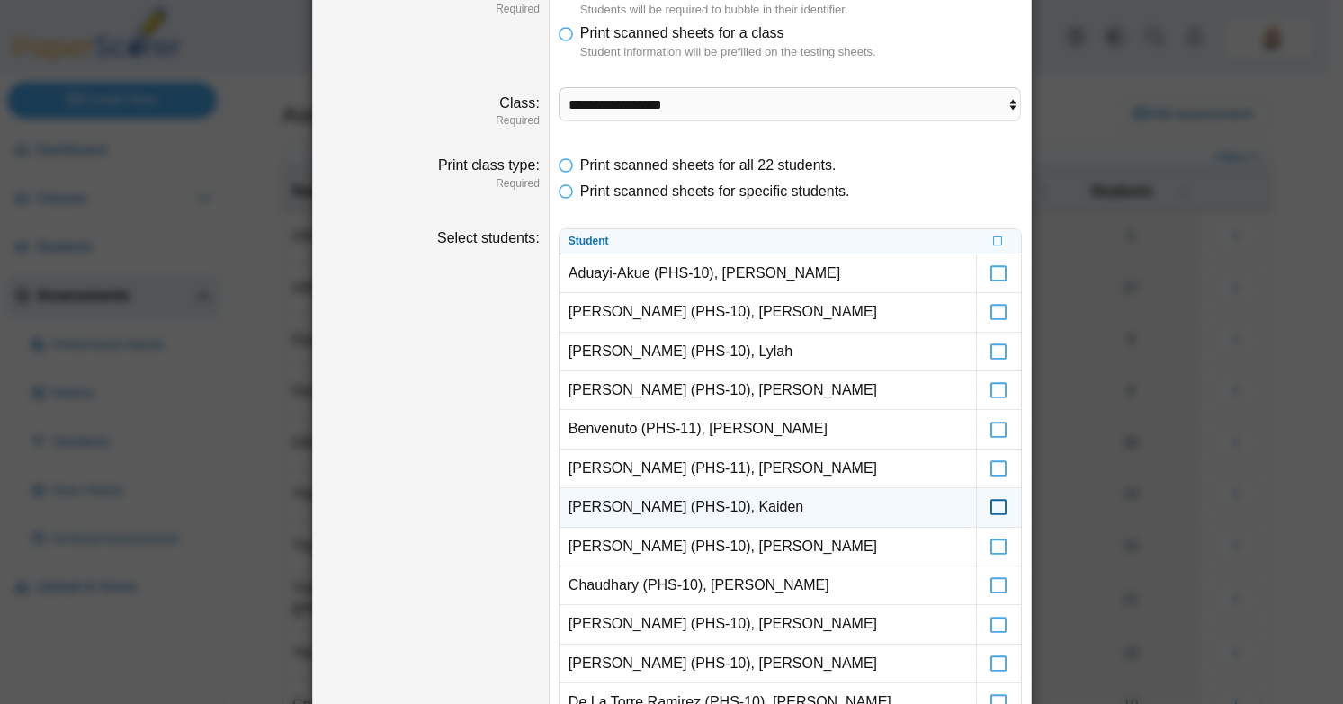
click at [995, 505] on icon at bounding box center [999, 499] width 18 height 16
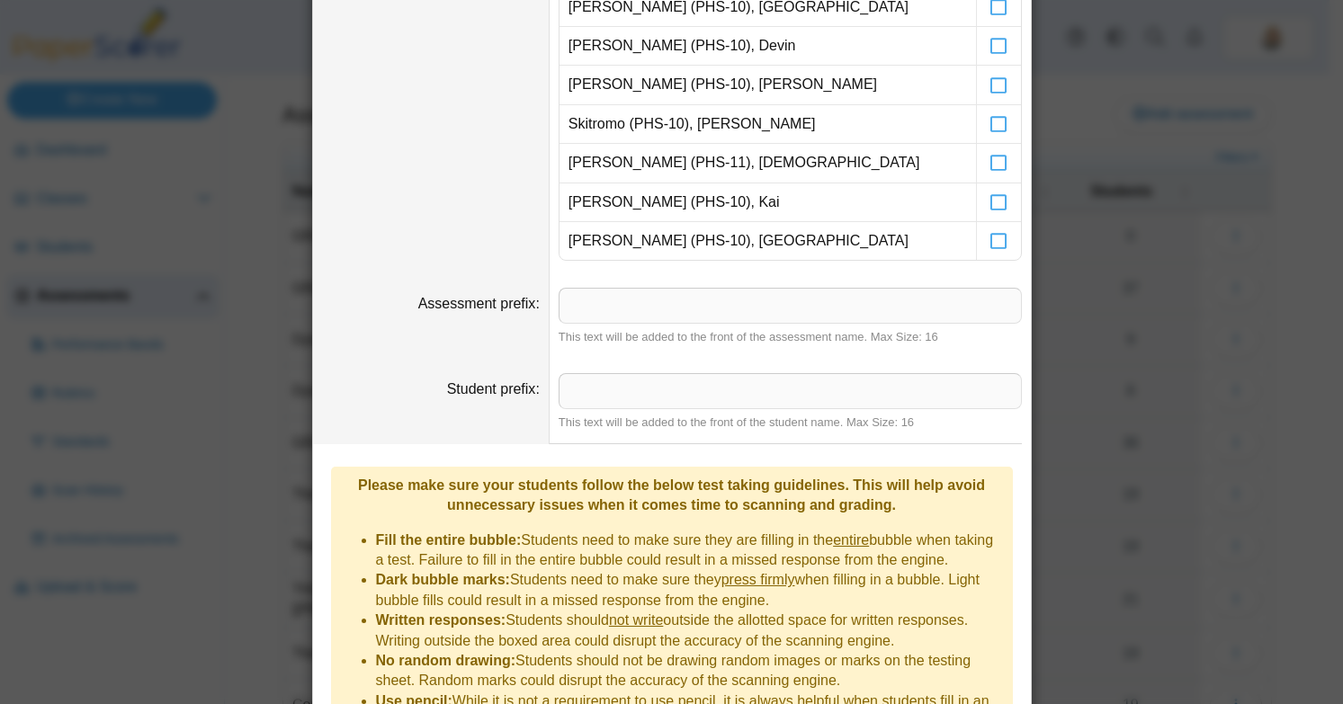
scroll to position [1120, 0]
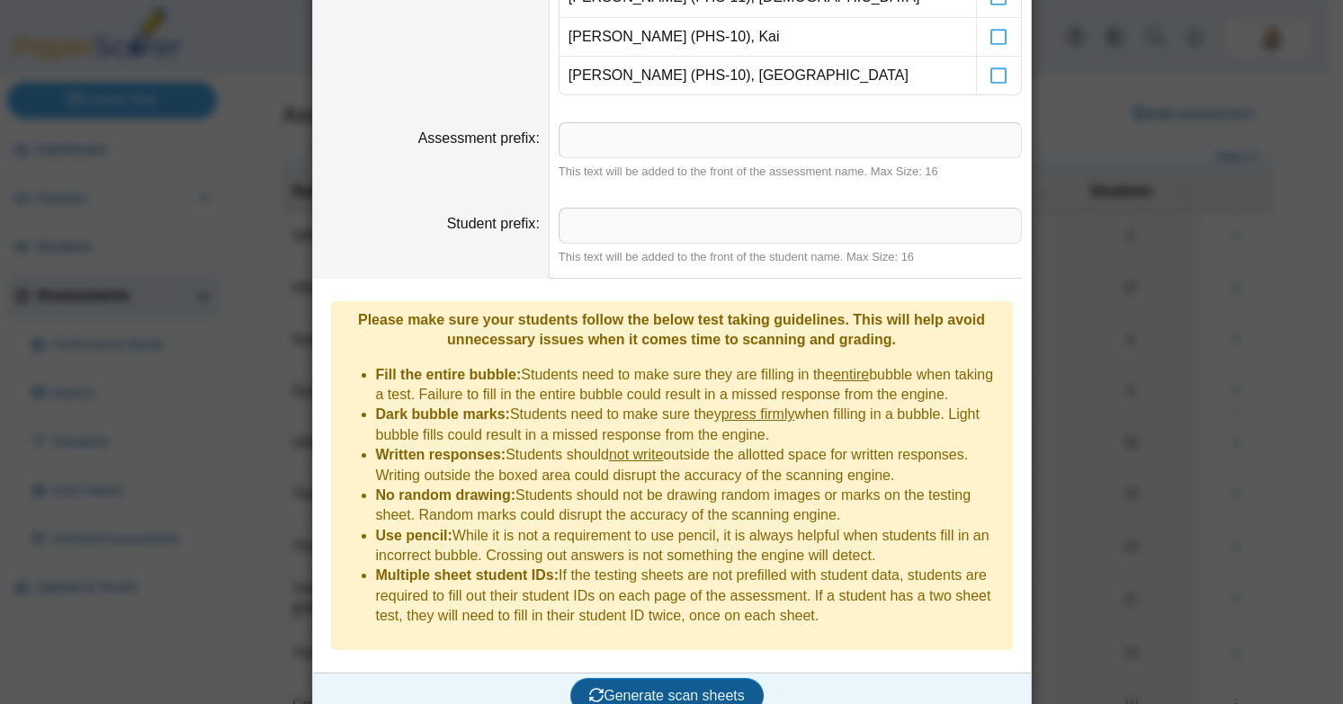
click at [665, 678] on button "Generate scan sheets" at bounding box center [666, 696] width 193 height 36
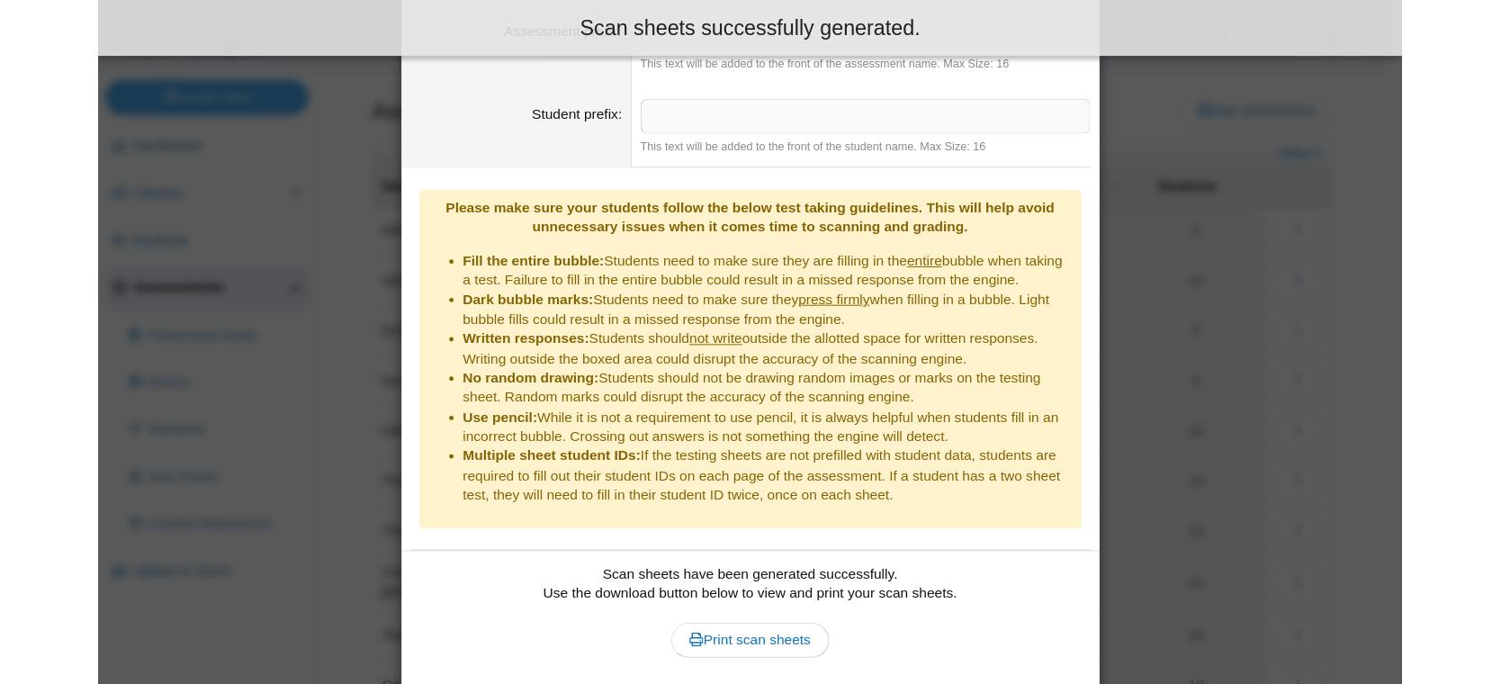
scroll to position [1265, 0]
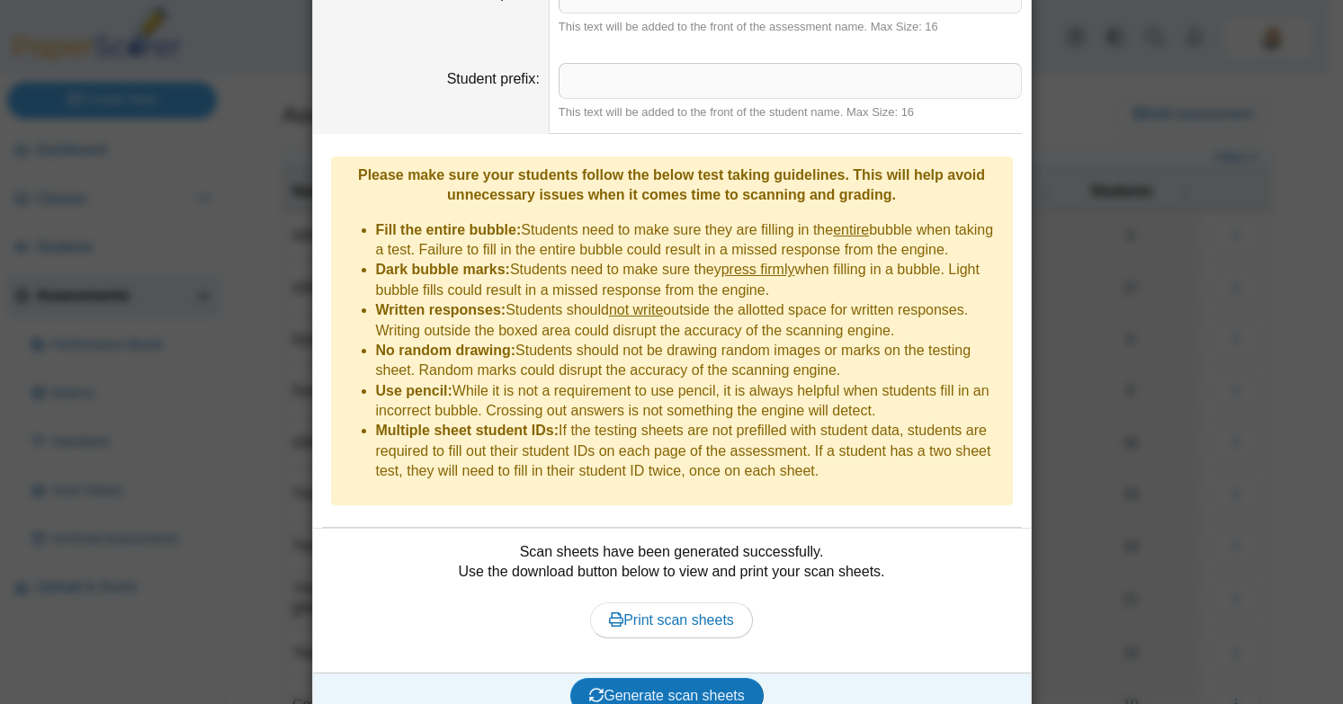
click at [687, 569] on div "Scan sheets have been generated successfully. Use the download button below to …" at bounding box center [672, 600] width 700 height 117
click at [694, 603] on link "Print scan sheets" at bounding box center [671, 621] width 163 height 36
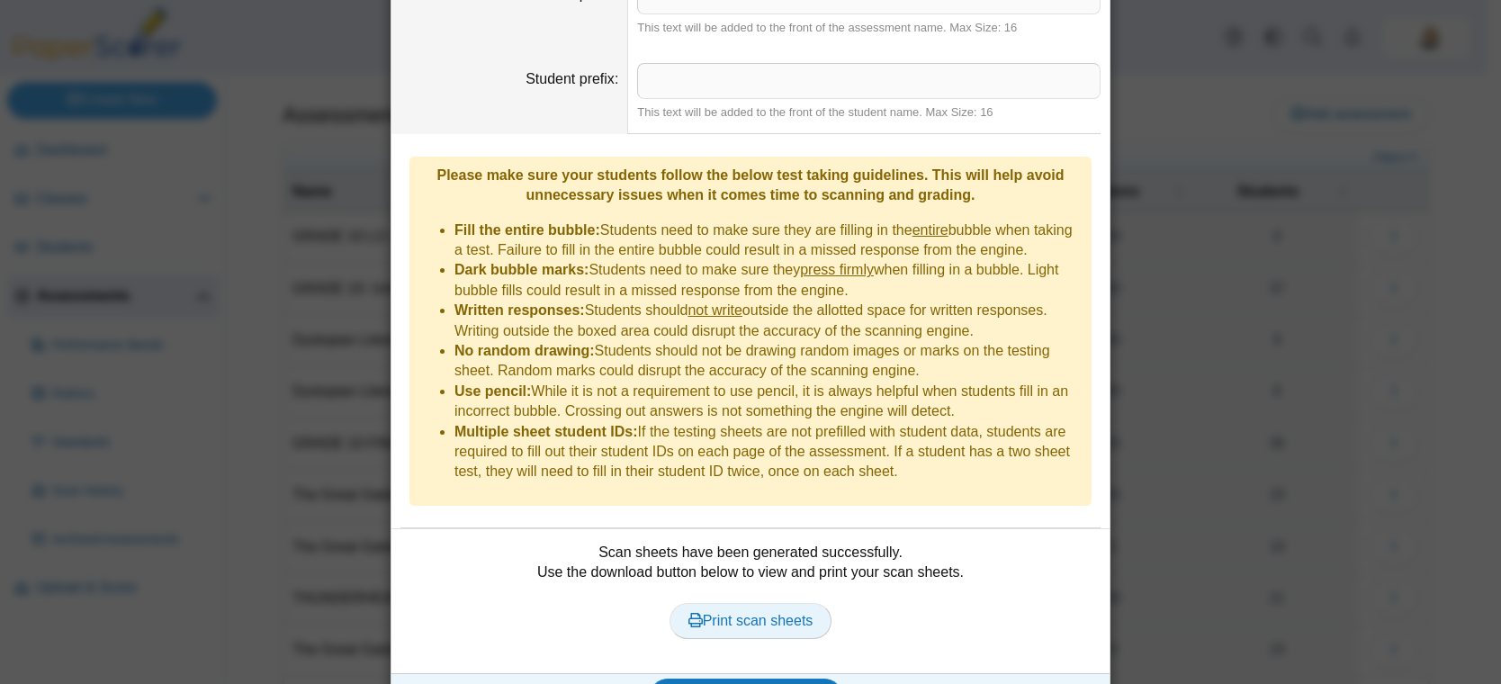
scroll to position [40, 0]
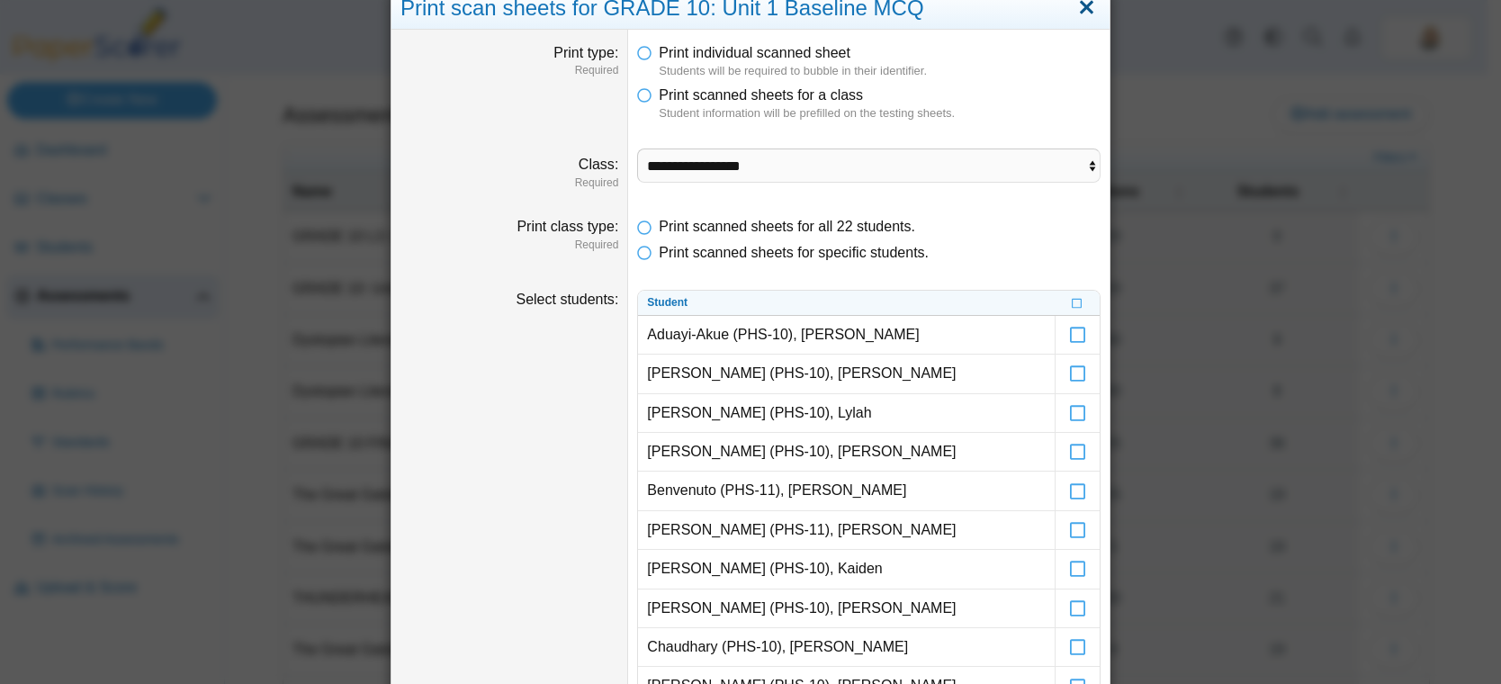
click at [1078, 14] on link "Close" at bounding box center [1086, 8] width 28 height 31
